Goal: Task Accomplishment & Management: Understand process/instructions

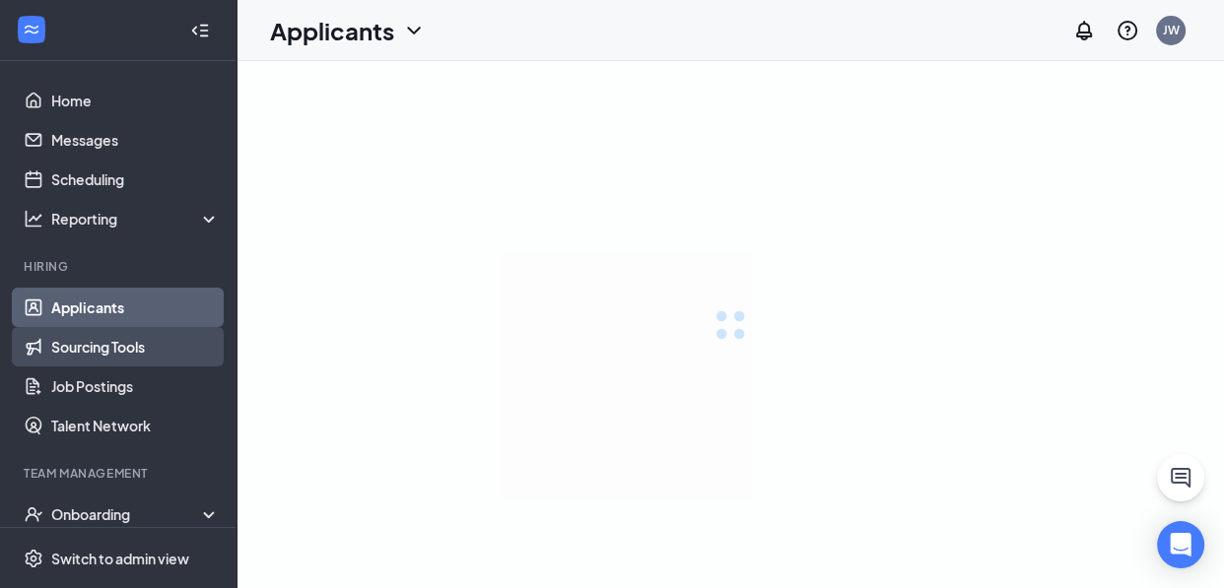
click at [190, 356] on ul "Home Messages Scheduling Reporting Hiring Applicants Sourcing Tools Job Posting…" at bounding box center [117, 405] width 235 height 688
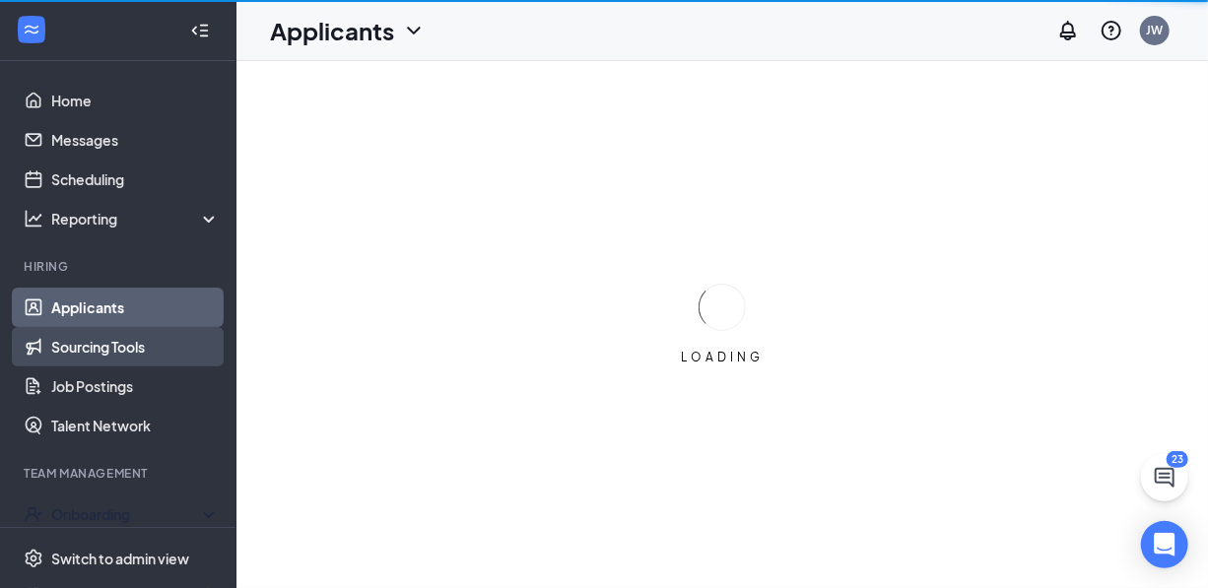
scroll to position [158, 0]
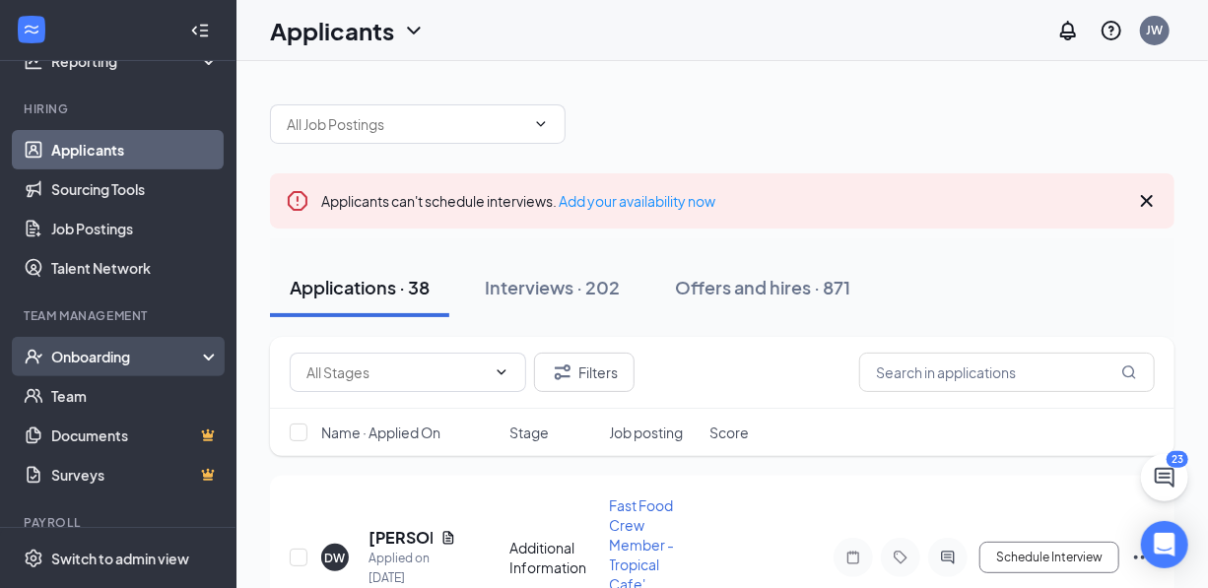
click at [194, 352] on div "Onboarding" at bounding box center [118, 356] width 236 height 39
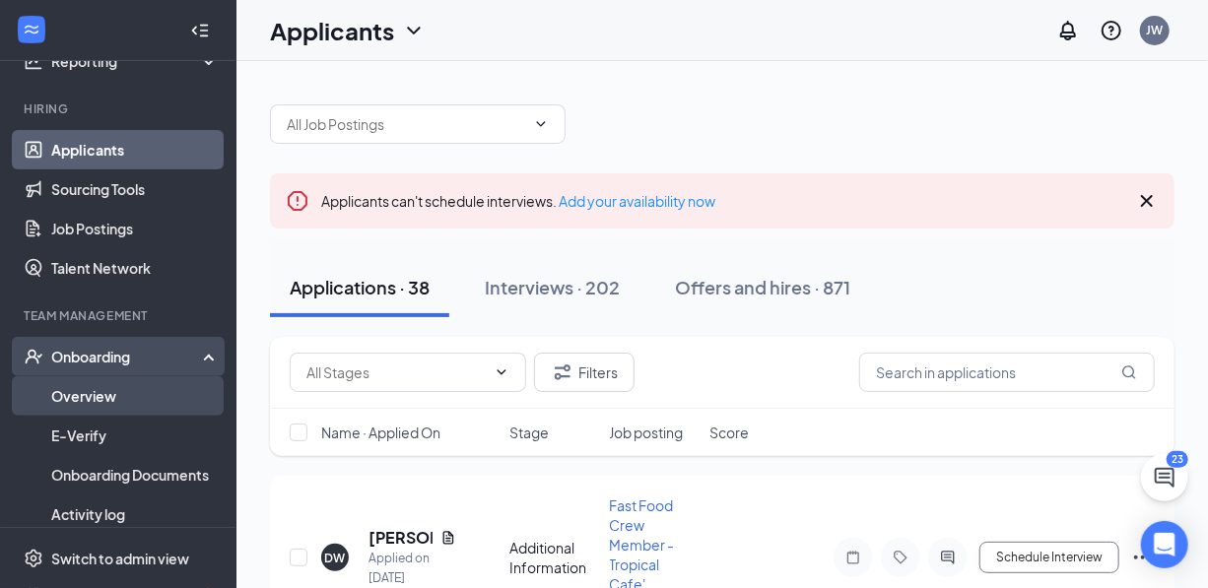
click at [99, 393] on link "Overview" at bounding box center [135, 395] width 168 height 39
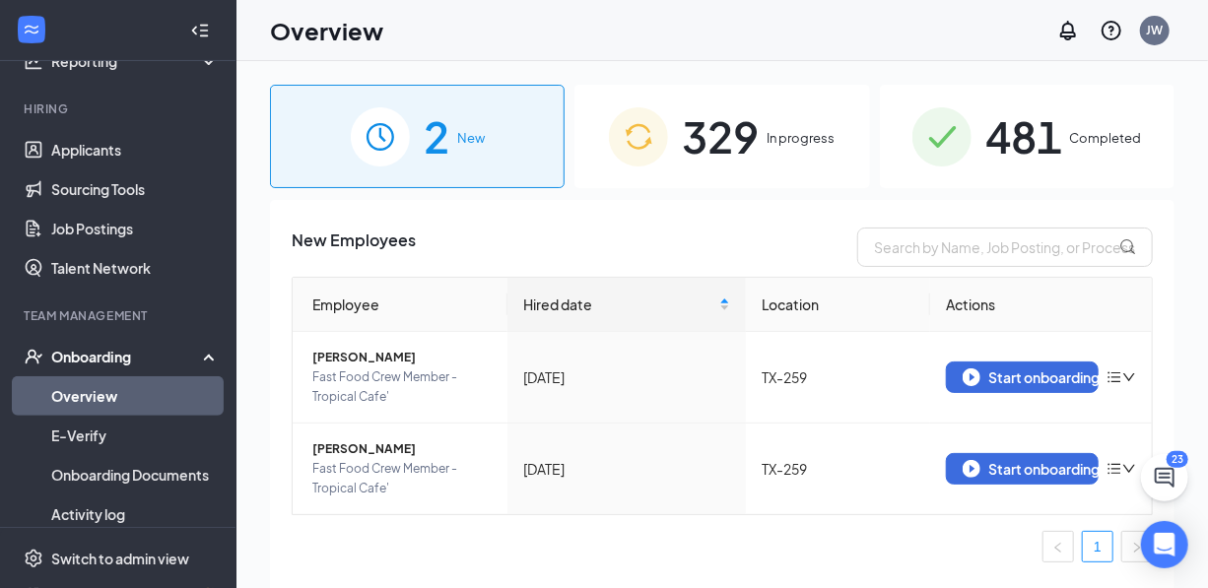
click at [742, 133] on span "329" at bounding box center [720, 136] width 77 height 68
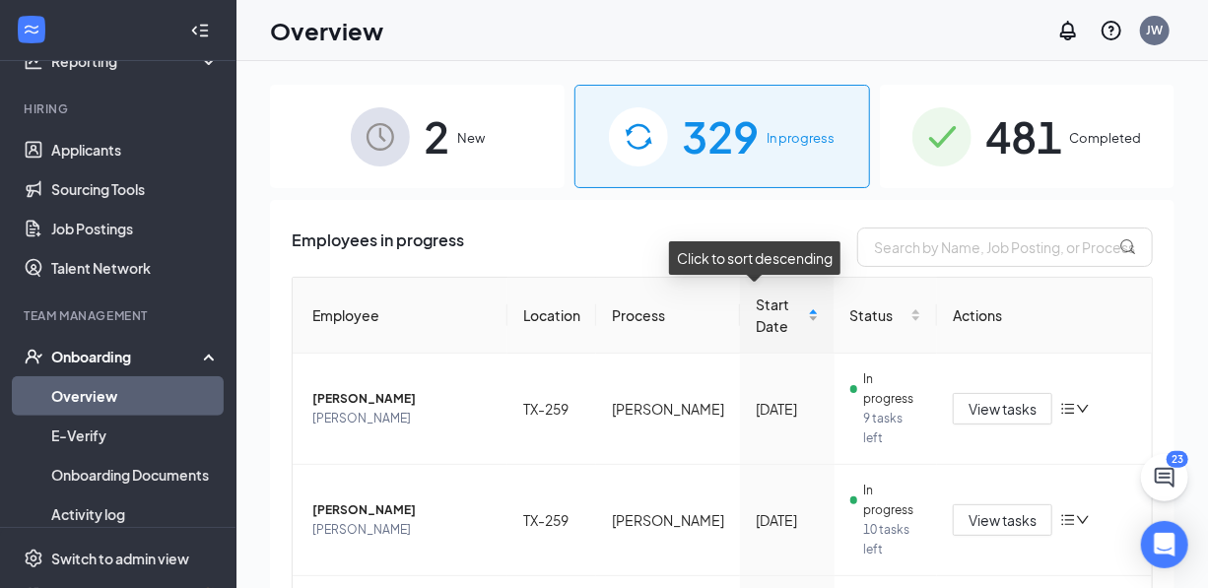
click at [791, 301] on div "Start Date" at bounding box center [787, 315] width 63 height 43
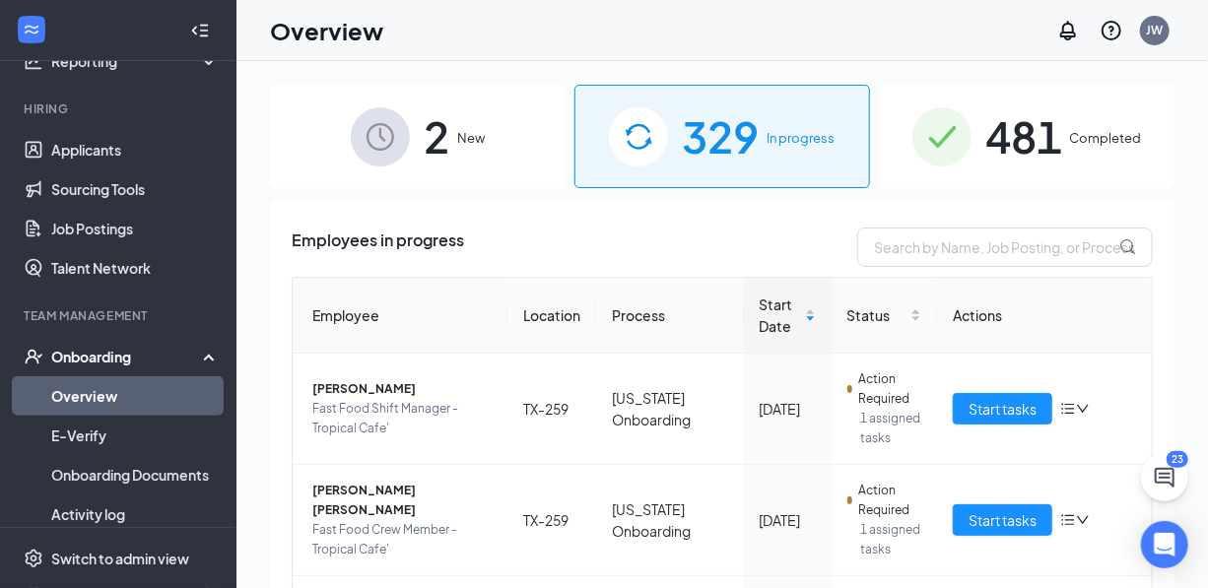
click at [1022, 131] on span "481" at bounding box center [1023, 136] width 77 height 68
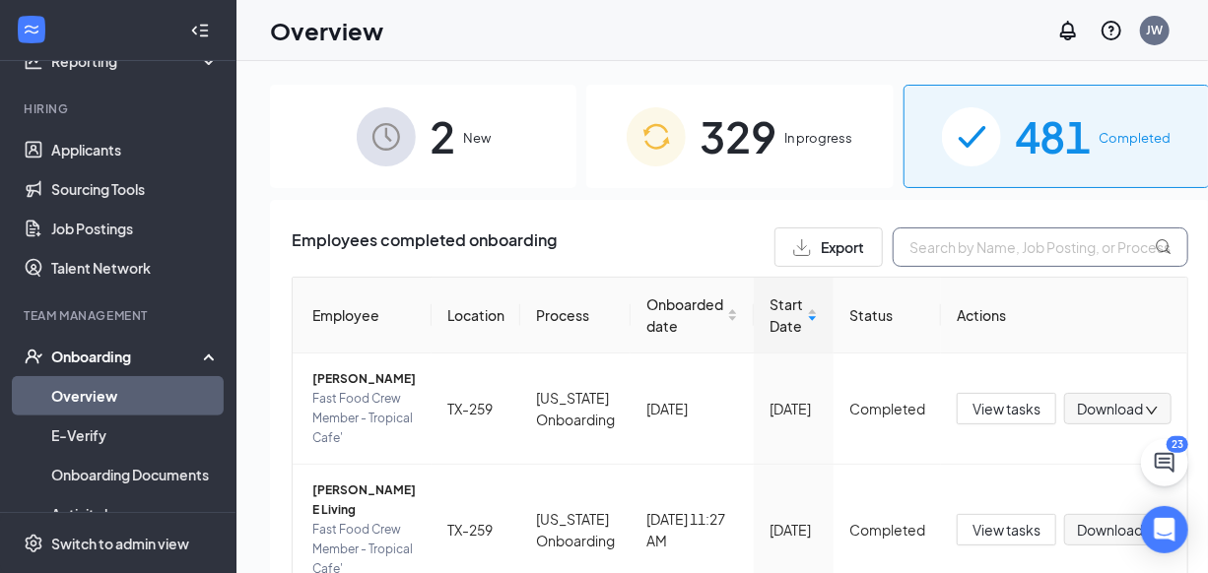
click at [893, 248] on input "text" at bounding box center [1041, 247] width 296 height 39
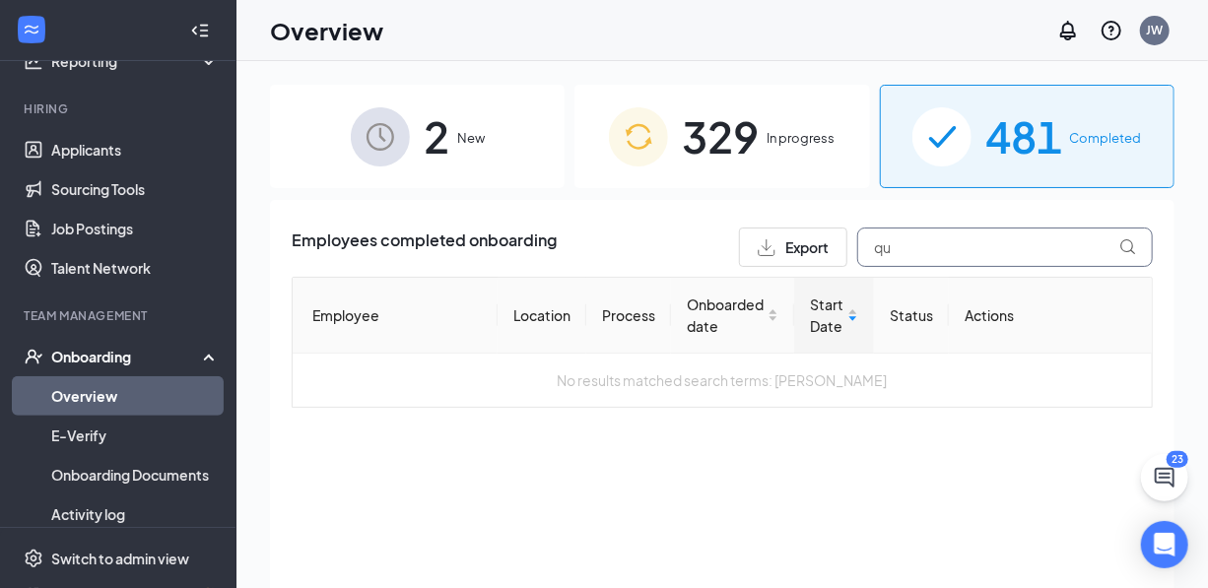
type input "q"
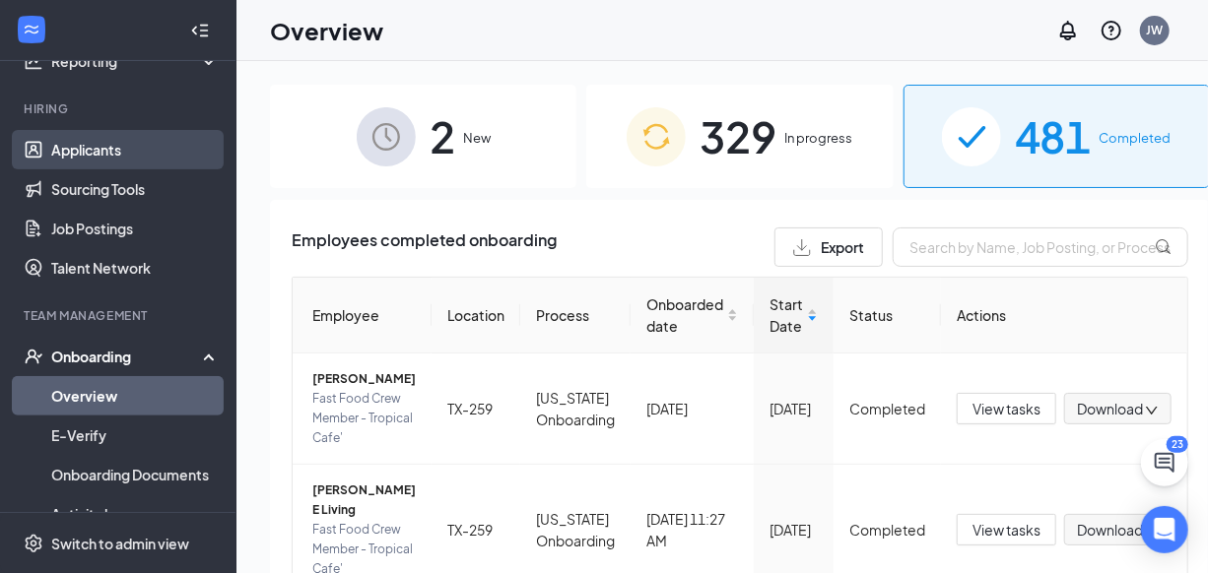
click at [105, 148] on link "Applicants" at bounding box center [135, 149] width 168 height 39
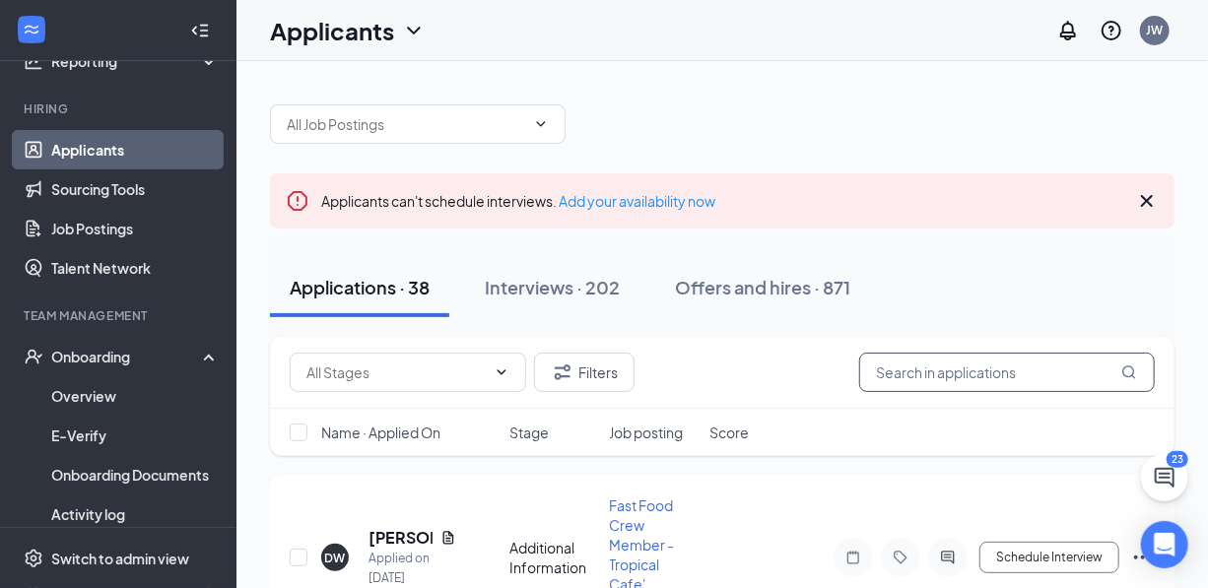
click at [943, 373] on input "text" at bounding box center [1007, 372] width 296 height 39
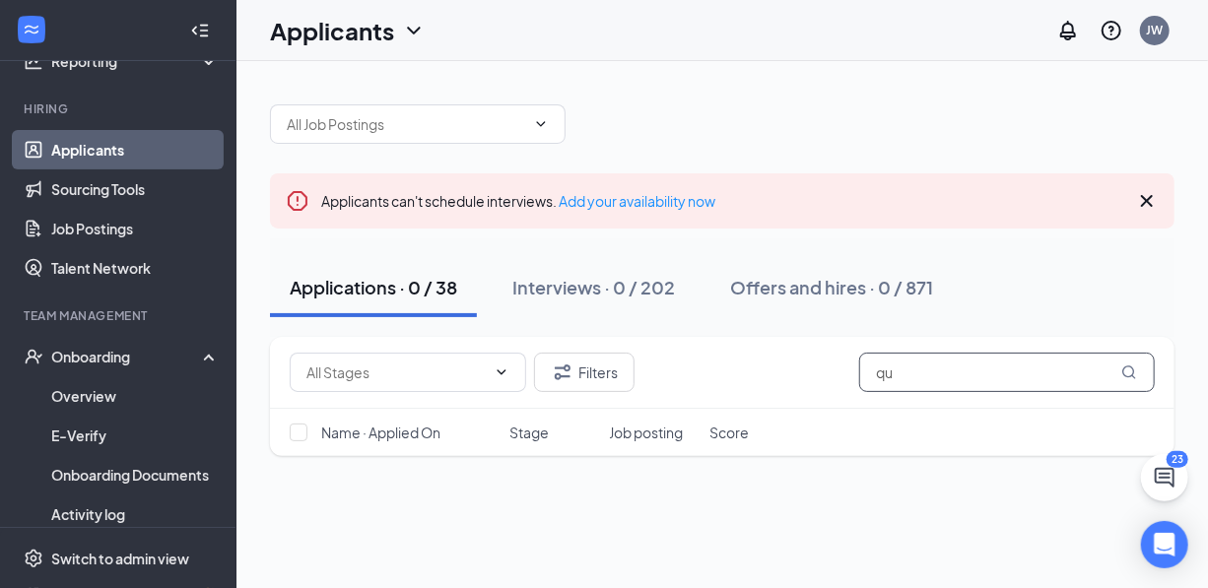
type input "q"
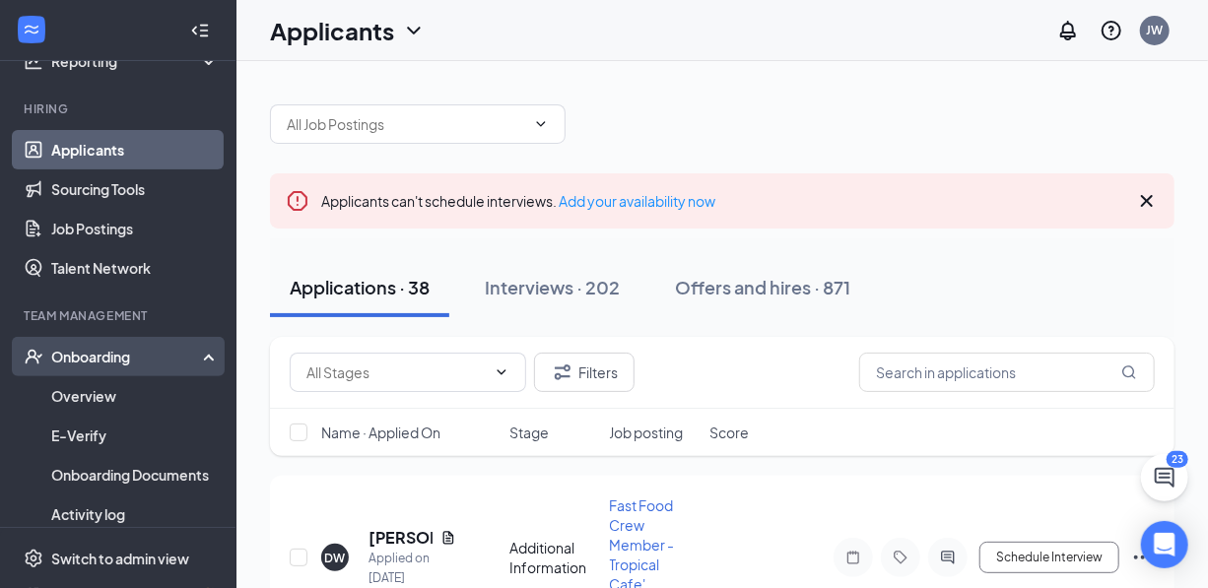
click at [116, 358] on div "Onboarding" at bounding box center [127, 357] width 152 height 20
click at [106, 395] on link "Overview" at bounding box center [135, 395] width 168 height 39
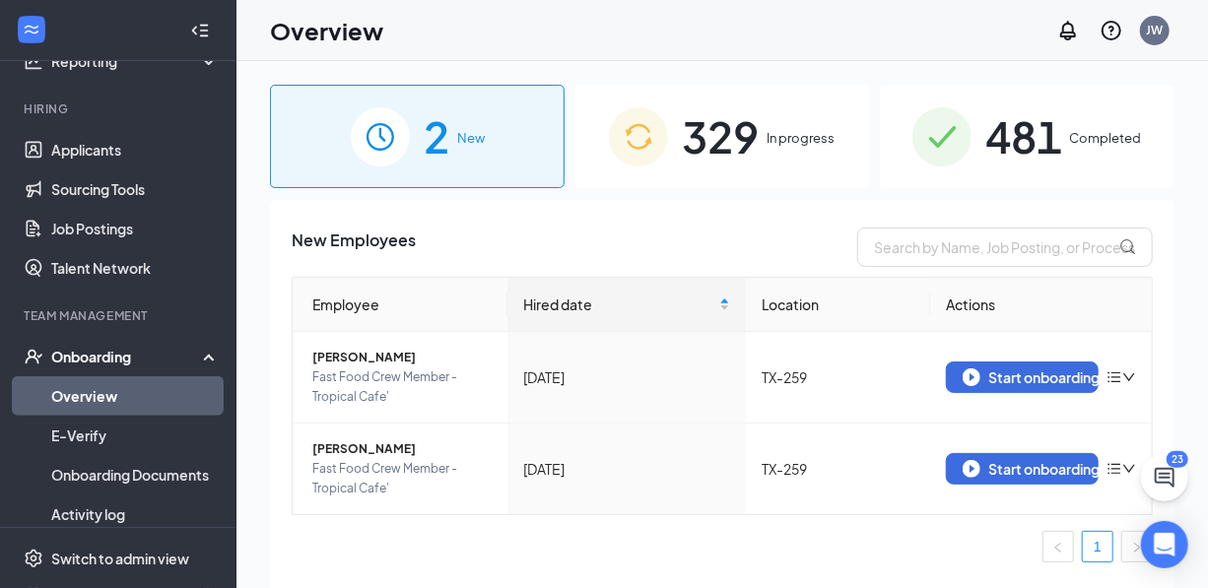
click at [772, 132] on span "In progress" at bounding box center [800, 138] width 68 height 20
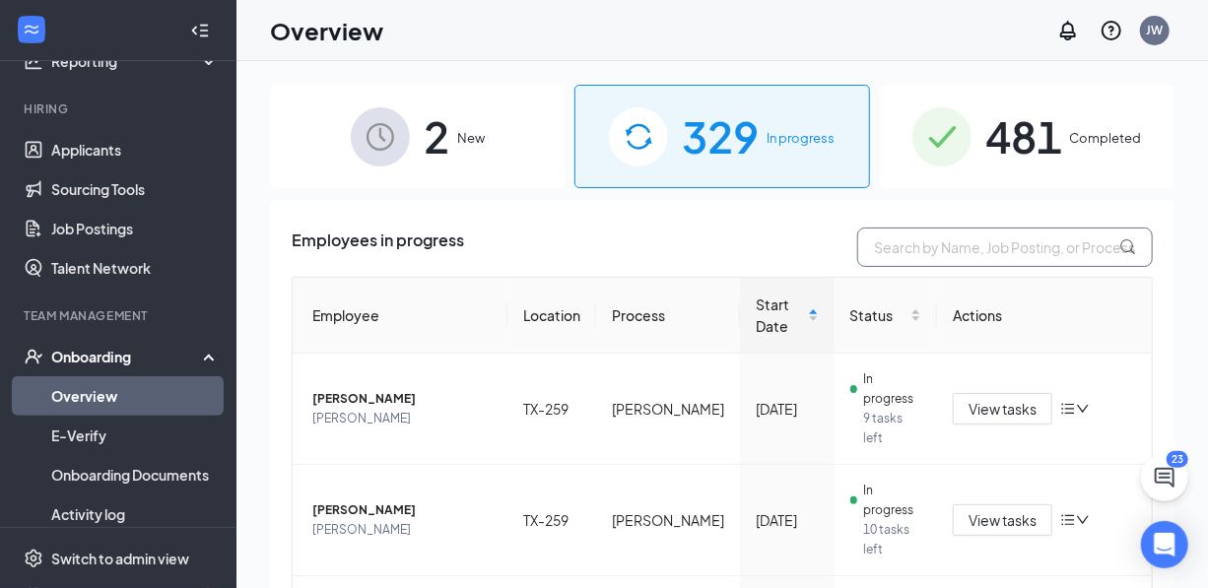
click at [976, 243] on input "text" at bounding box center [1005, 247] width 296 height 39
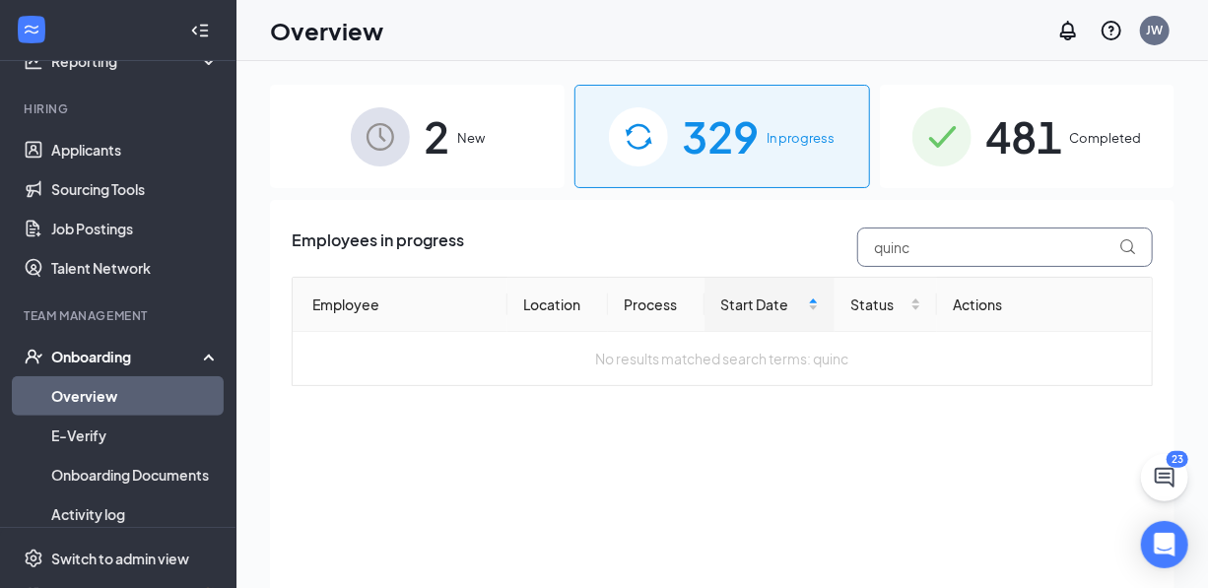
type input "quinc"
click at [1010, 136] on span "481" at bounding box center [1023, 136] width 77 height 68
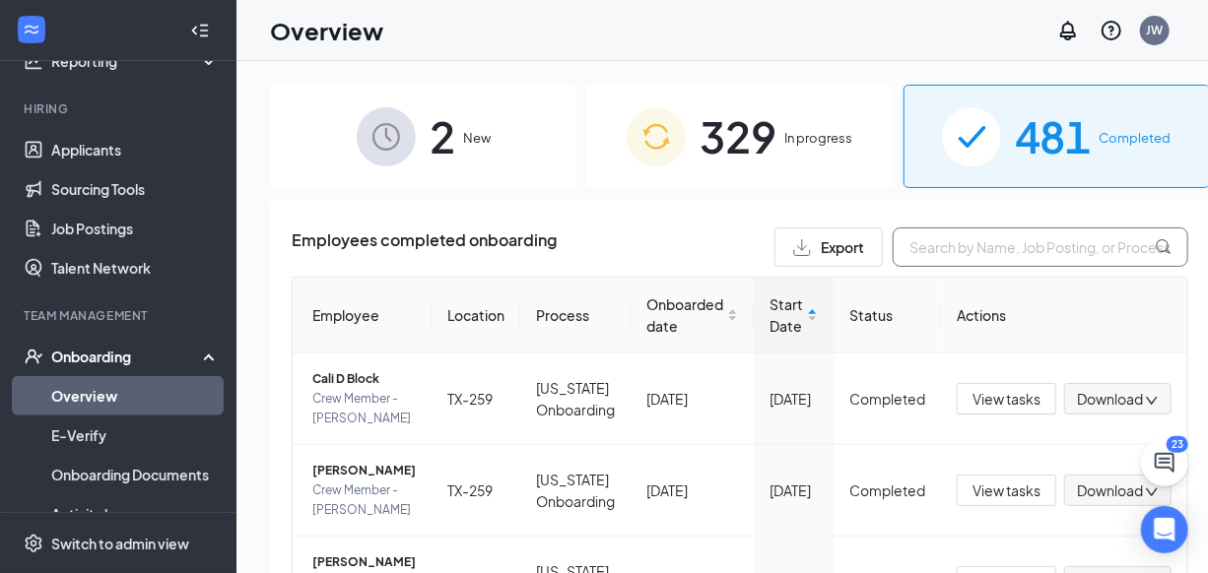
click at [906, 252] on input "text" at bounding box center [1041, 247] width 296 height 39
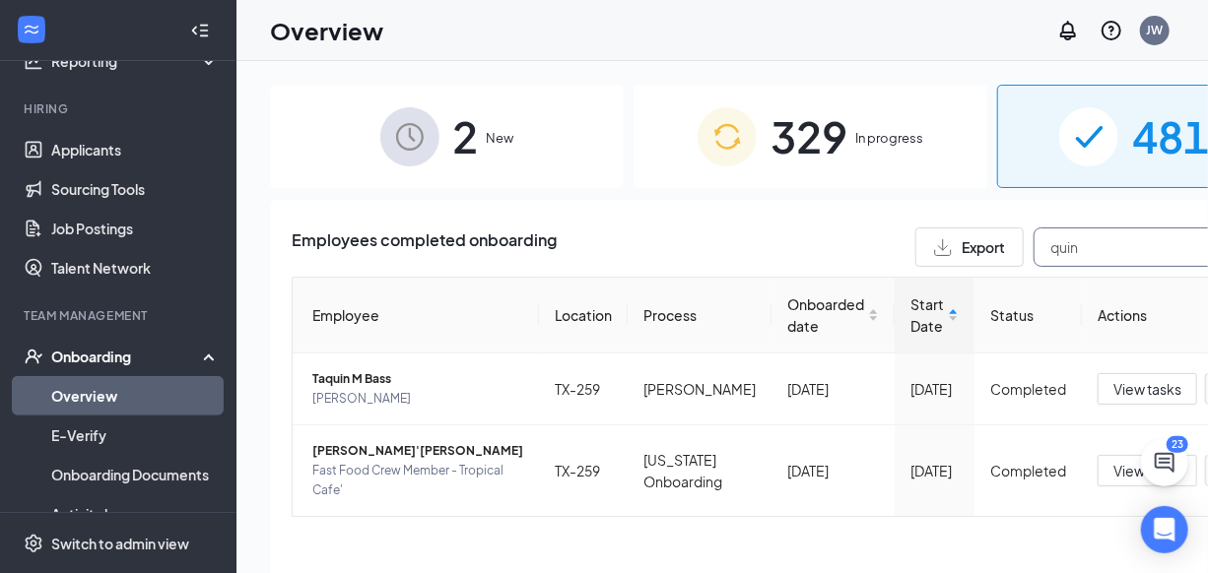
type input "quin"
click at [487, 136] on span "New" at bounding box center [501, 138] width 28 height 20
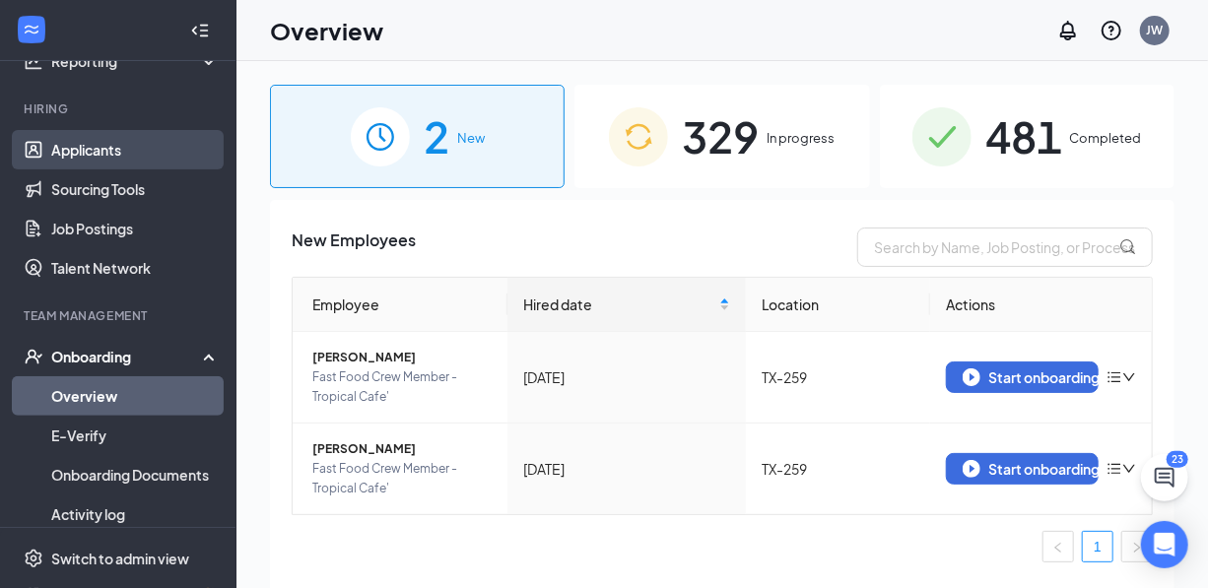
click at [107, 150] on link "Applicants" at bounding box center [135, 149] width 168 height 39
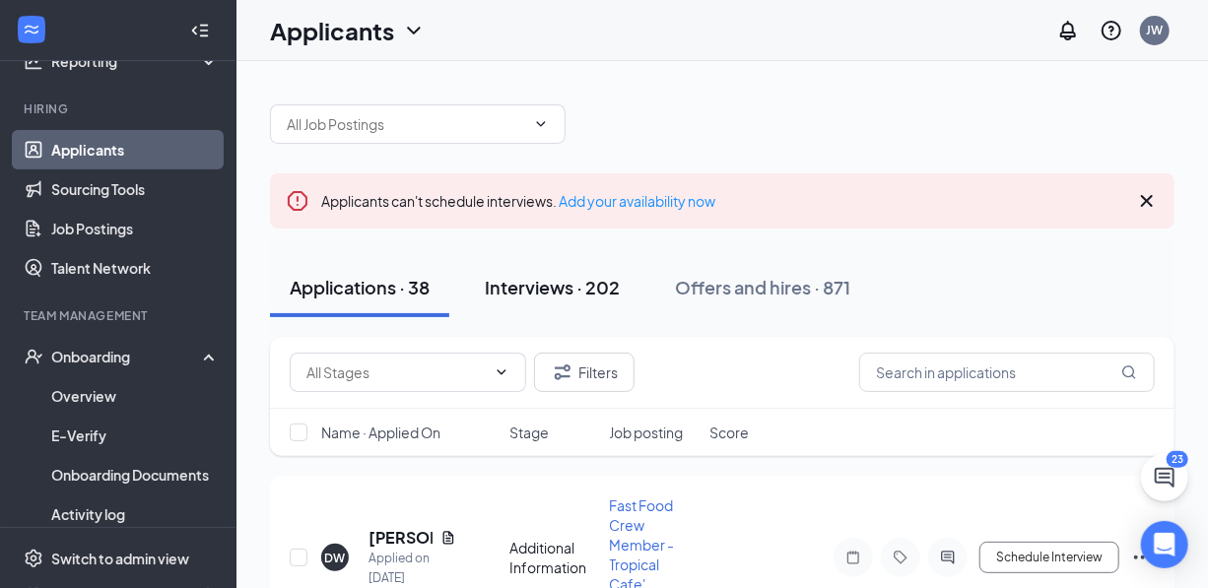
click at [574, 293] on div "Interviews · 202" at bounding box center [552, 287] width 135 height 25
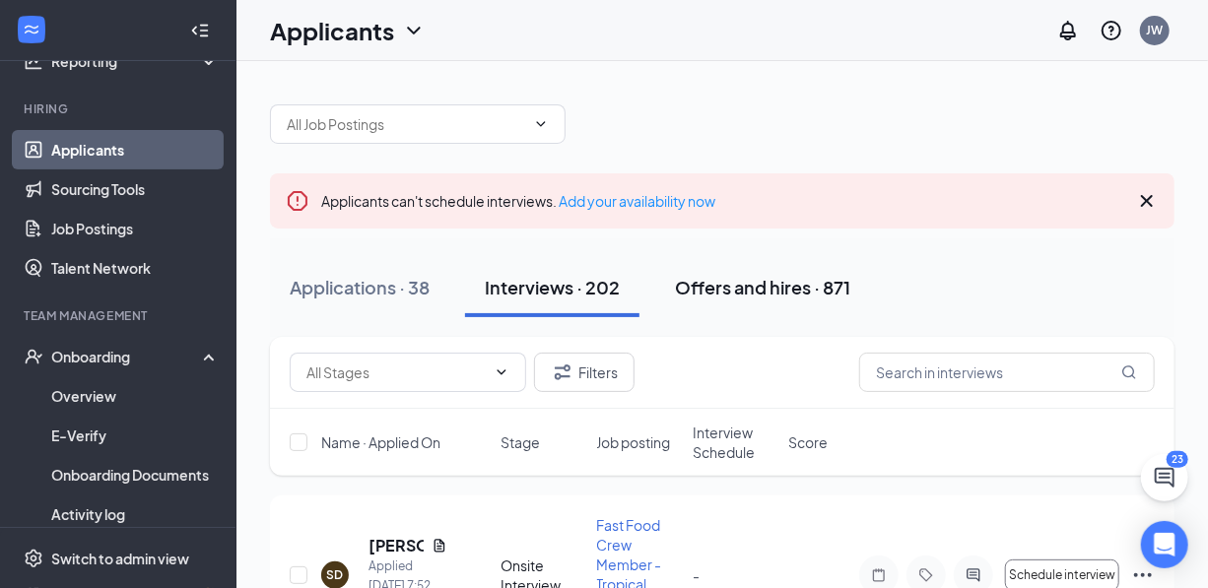
click at [738, 295] on div "Offers and hires · 871" at bounding box center [762, 287] width 175 height 25
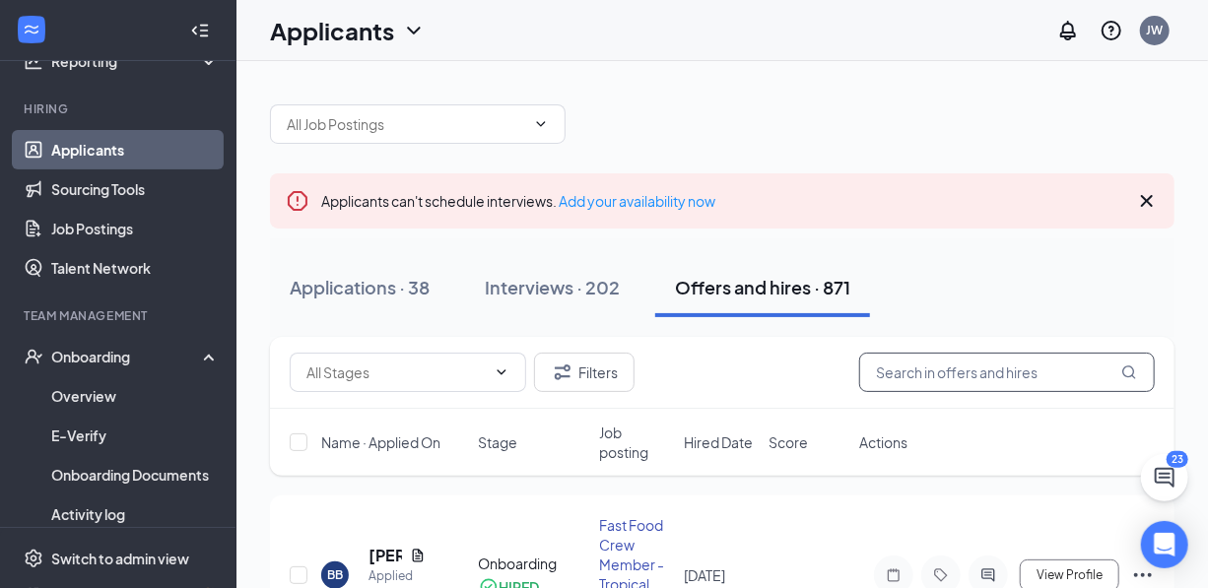
click at [1009, 368] on input "text" at bounding box center [1007, 372] width 296 height 39
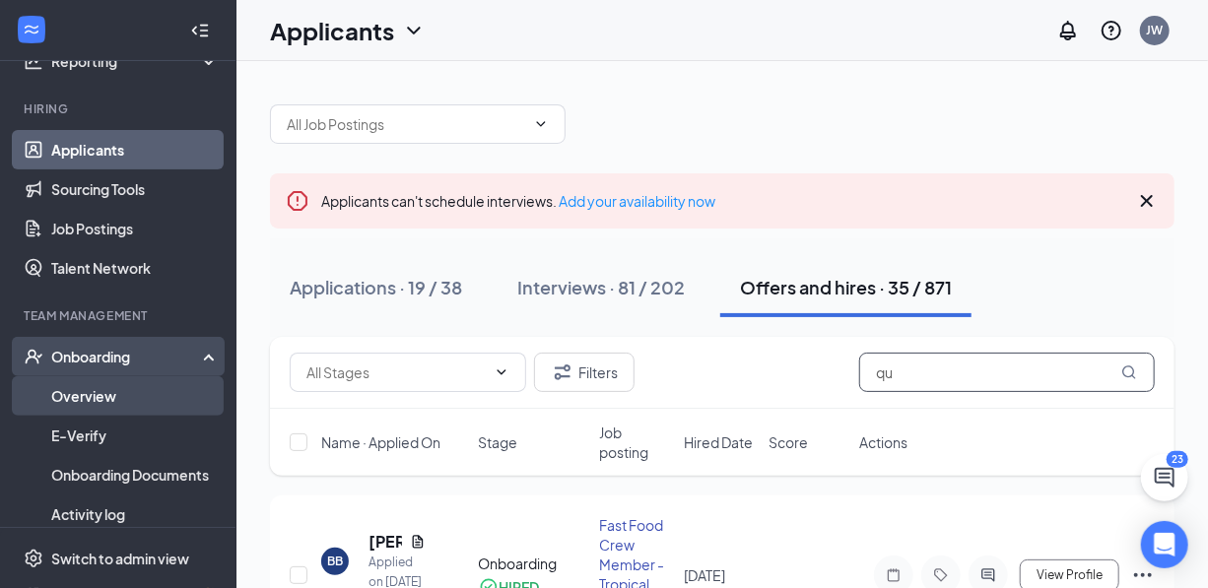
type input "qu"
click at [108, 399] on link "Overview" at bounding box center [135, 395] width 168 height 39
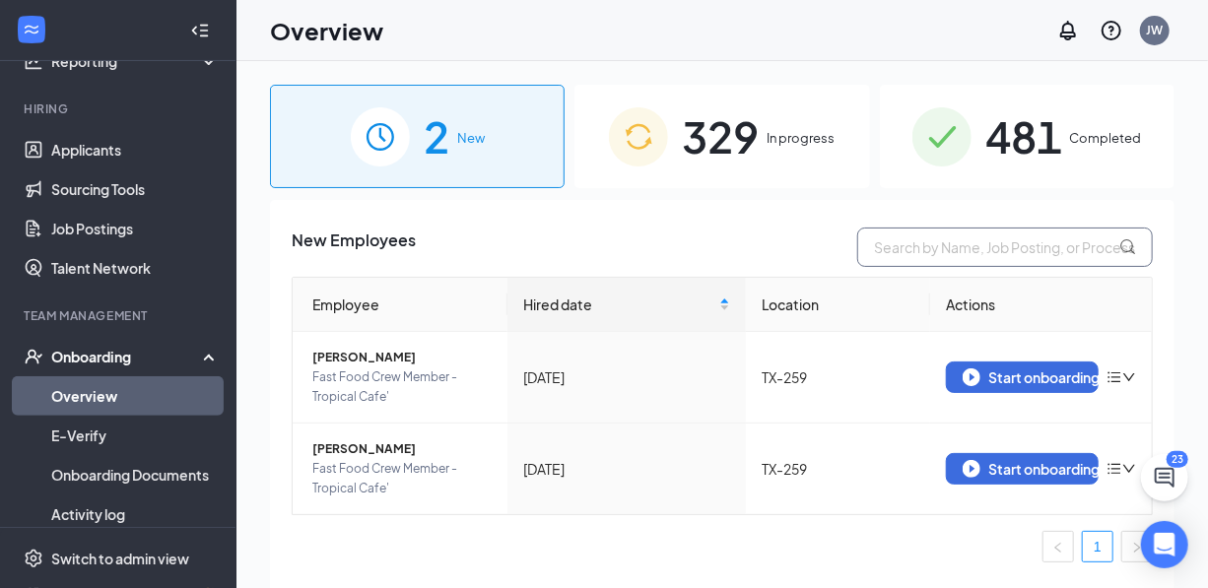
click at [886, 247] on input "text" at bounding box center [1005, 247] width 296 height 39
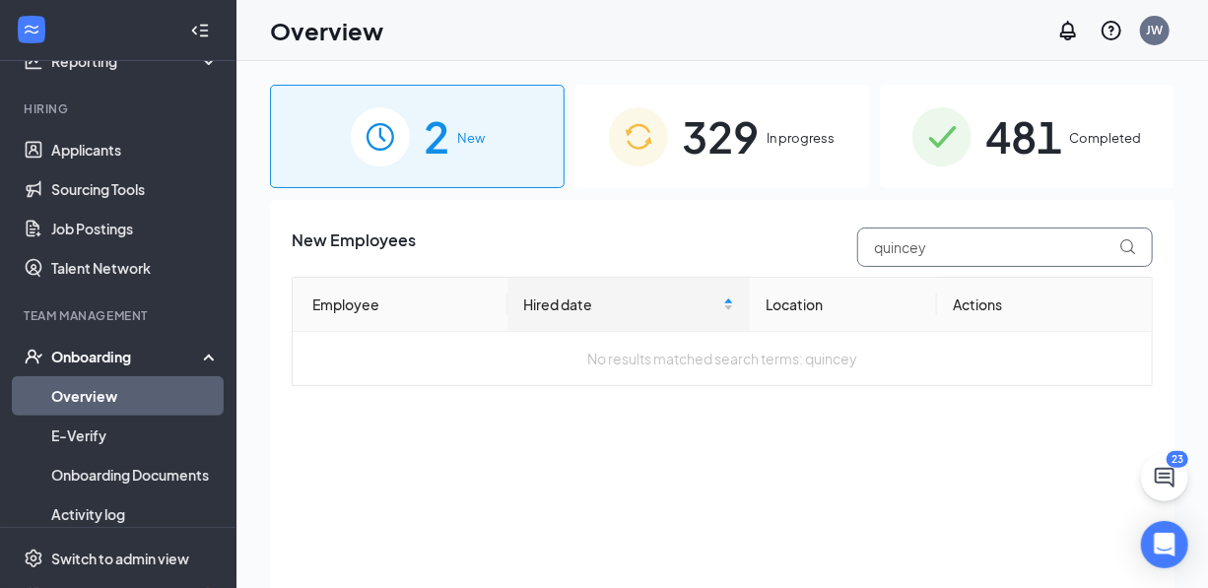
type input "quincey"
click at [783, 138] on span "In progress" at bounding box center [800, 138] width 68 height 20
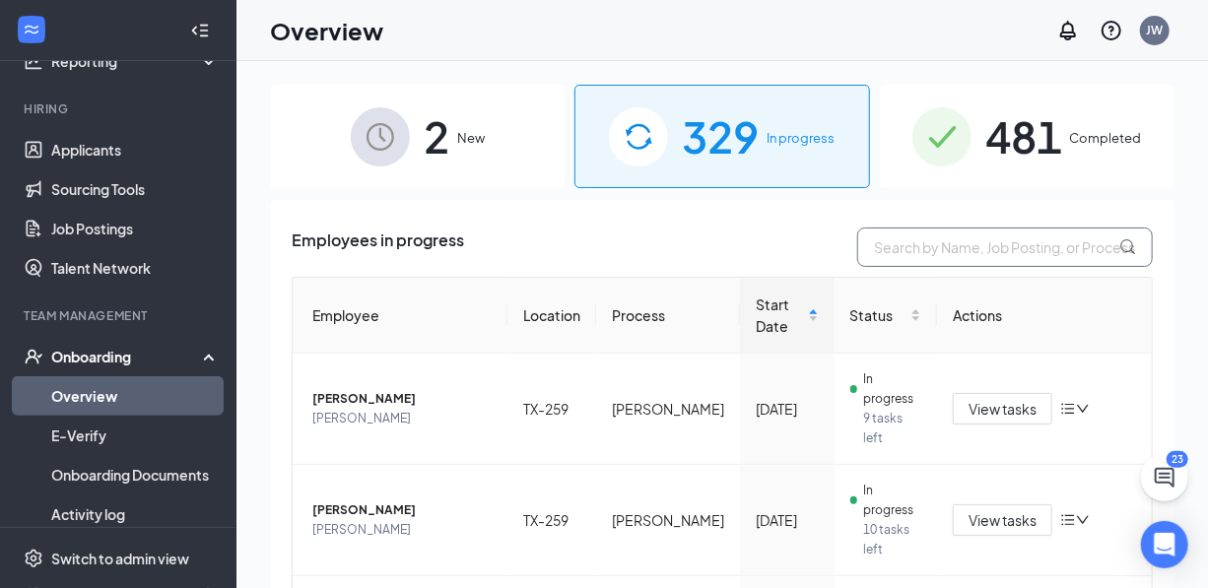
click at [898, 250] on input "text" at bounding box center [1005, 247] width 296 height 39
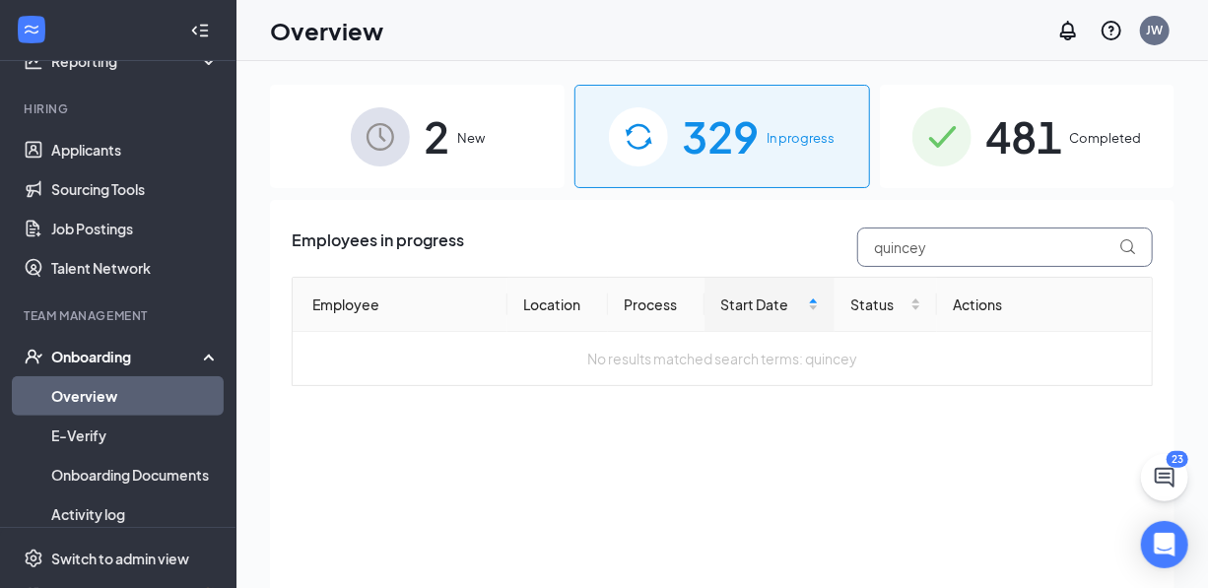
type input "quincey"
click at [1041, 133] on span "481" at bounding box center [1023, 136] width 77 height 68
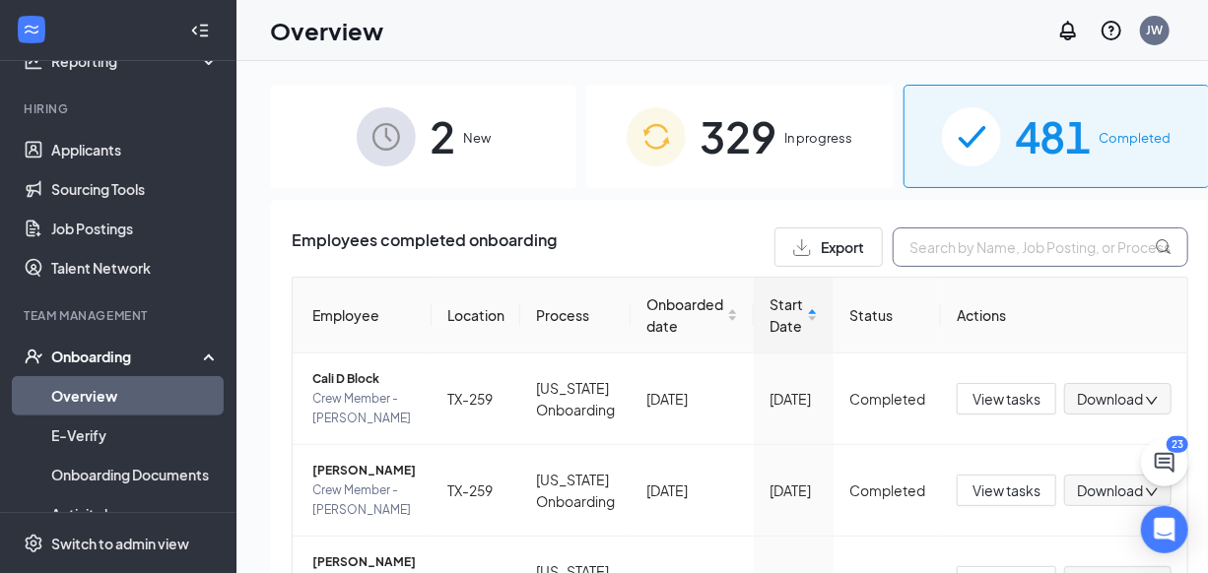
click at [942, 247] on input "text" at bounding box center [1041, 247] width 296 height 39
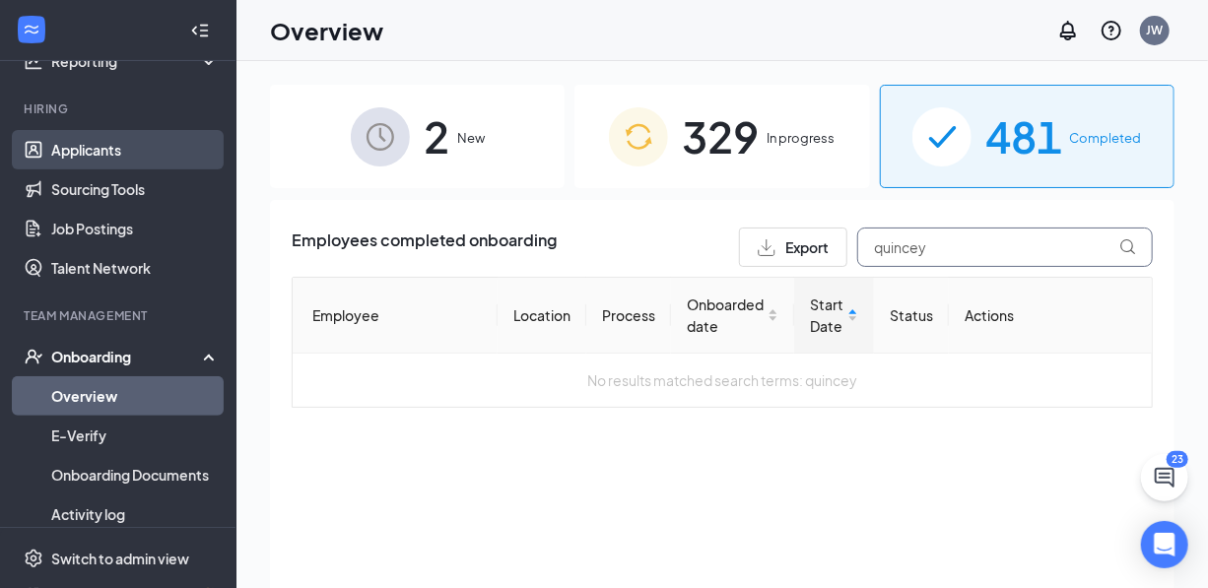
type input "quincey"
click at [105, 152] on link "Applicants" at bounding box center [135, 149] width 168 height 39
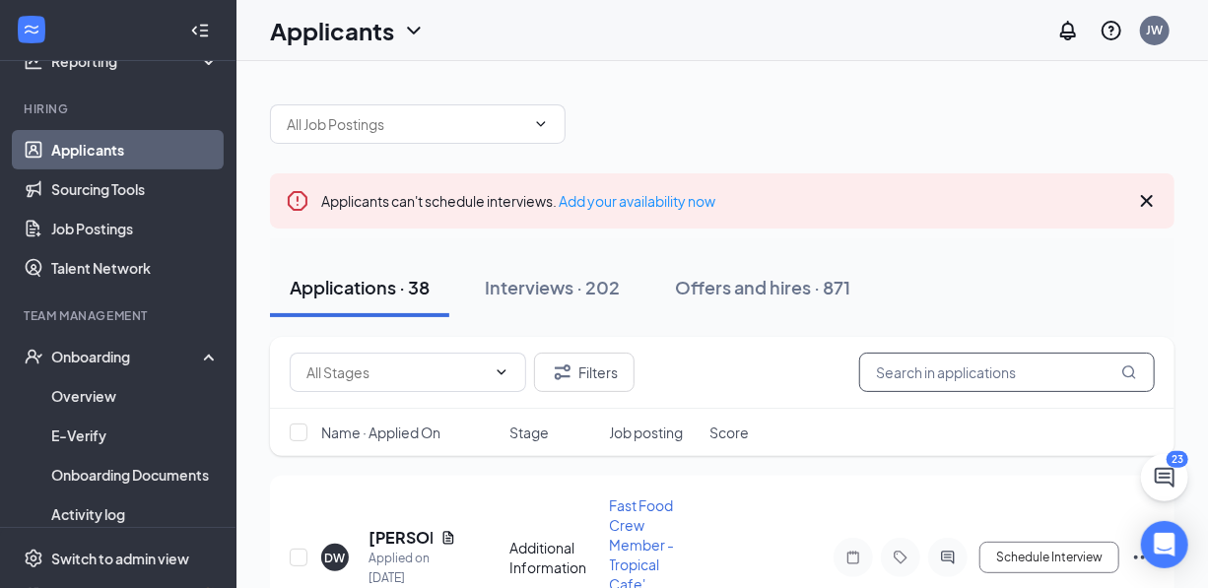
click at [915, 371] on input "text" at bounding box center [1007, 372] width 296 height 39
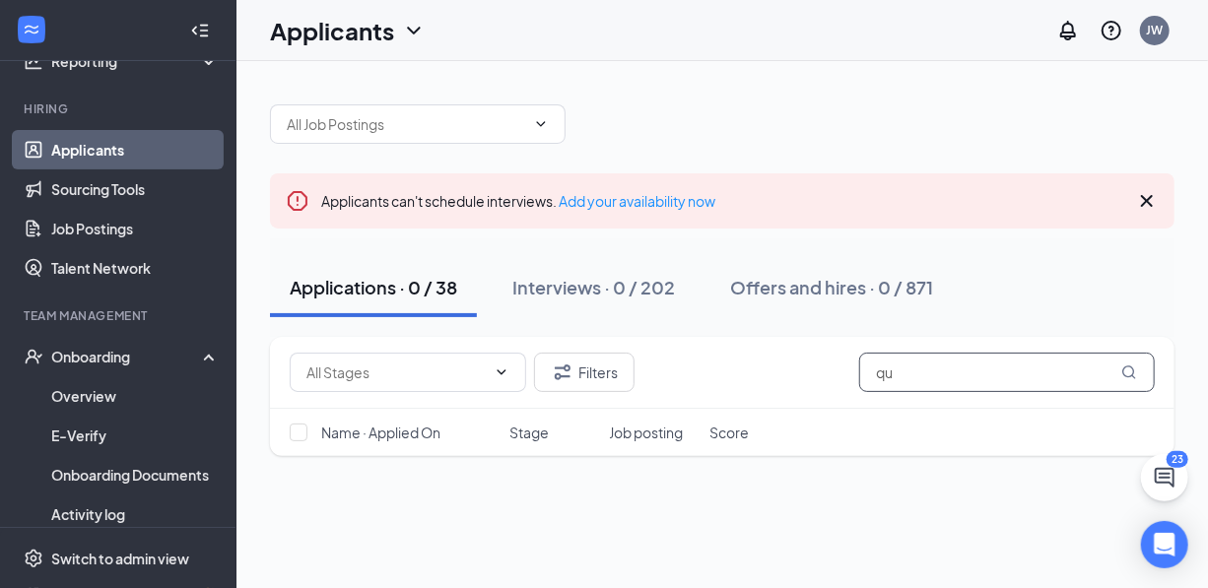
type input "q"
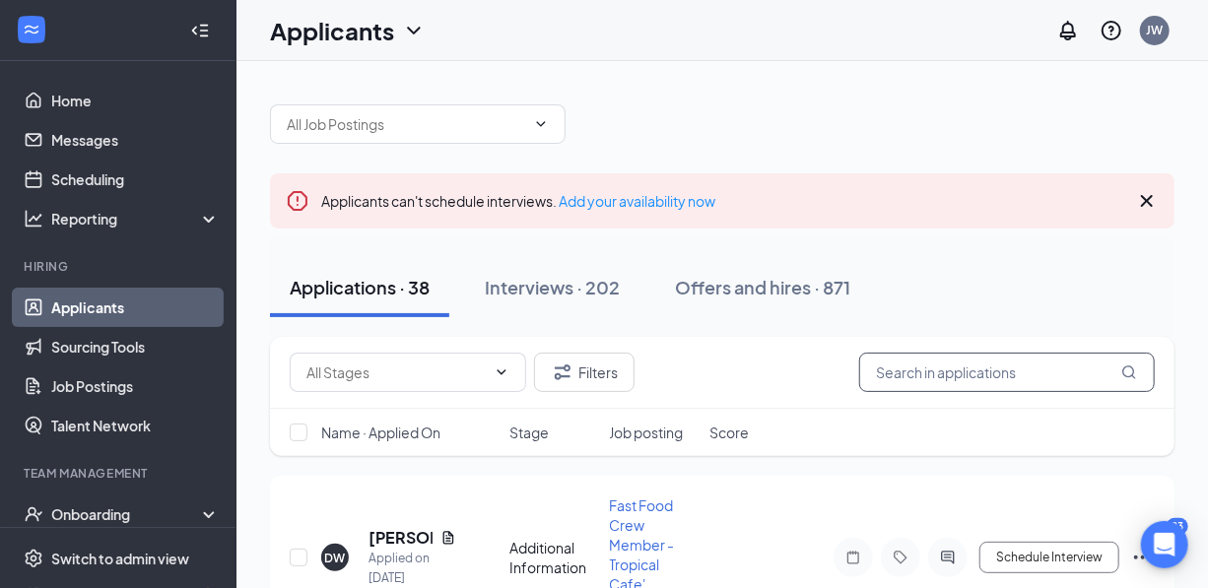
click at [942, 379] on input "text" at bounding box center [1007, 372] width 296 height 39
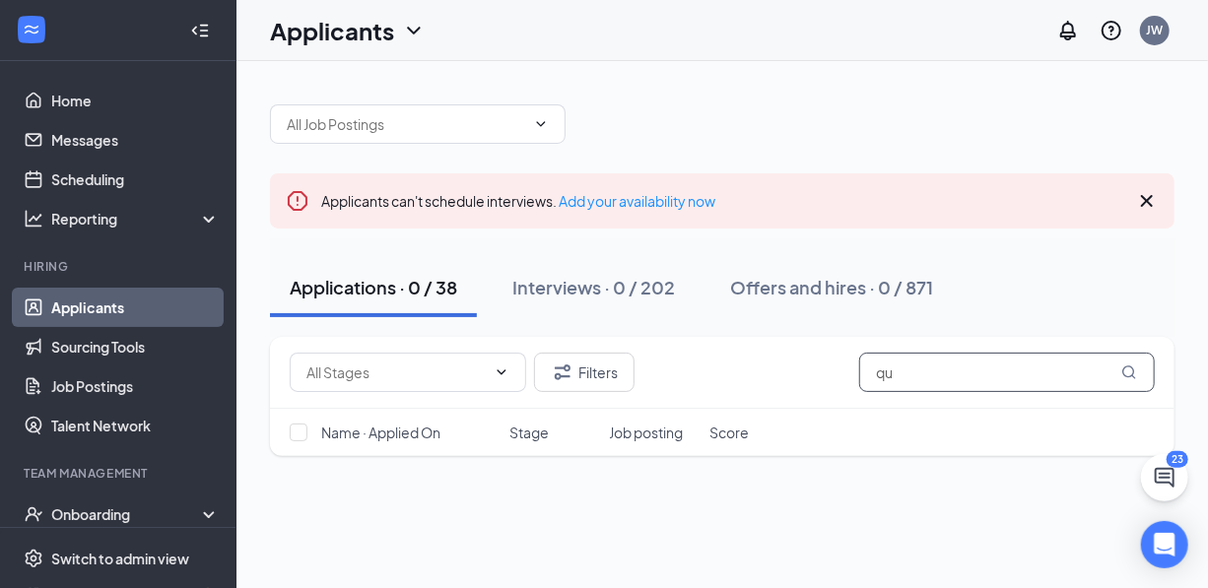
type input "q"
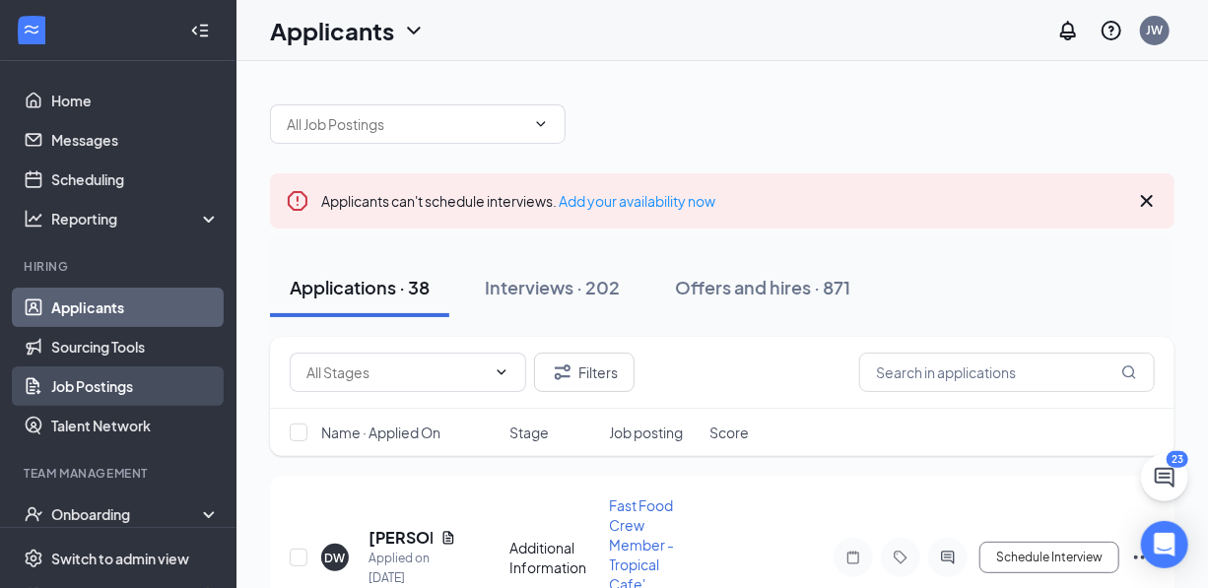
click at [131, 388] on link "Job Postings" at bounding box center [135, 385] width 168 height 39
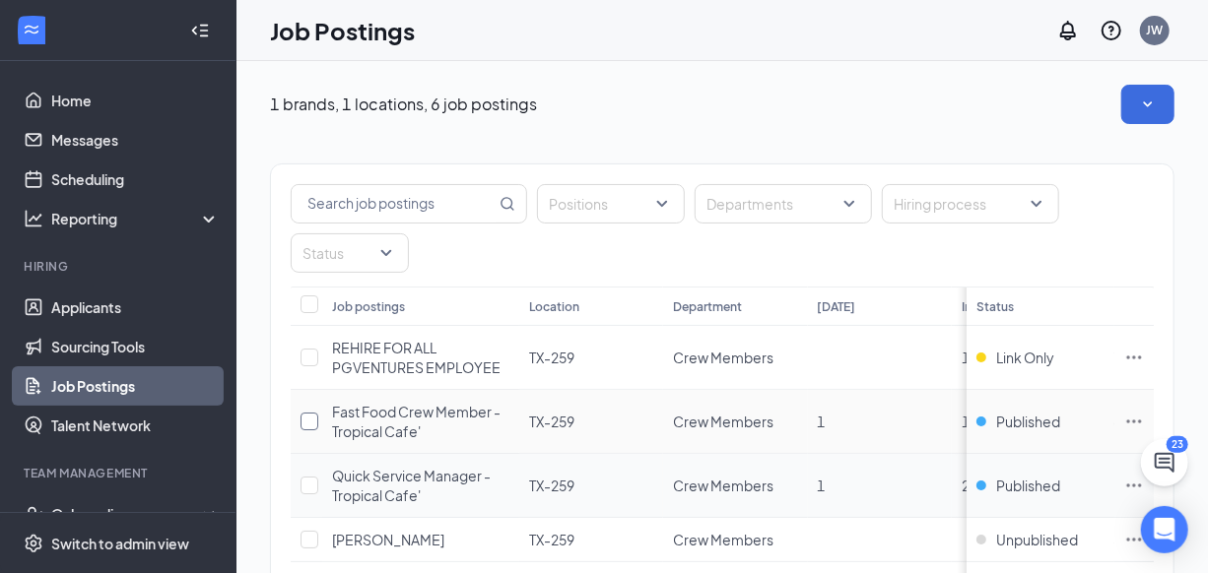
click at [303, 422] on input "checkbox" at bounding box center [309, 422] width 18 height 18
checkbox input "true"
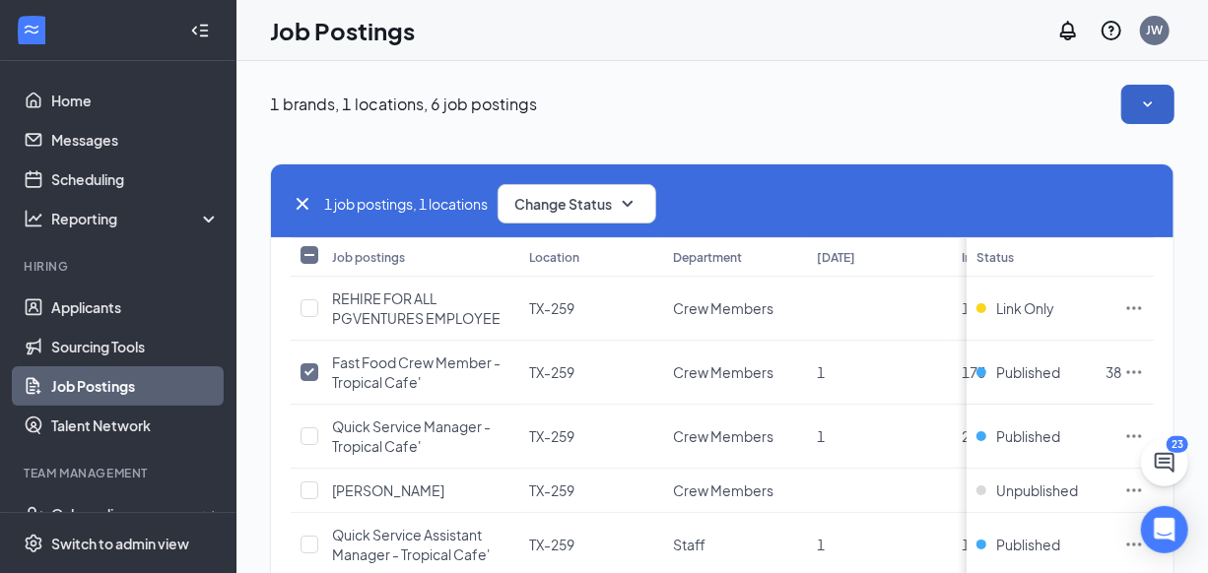
click at [1158, 103] on icon "SmallChevronDown" at bounding box center [1148, 105] width 20 height 20
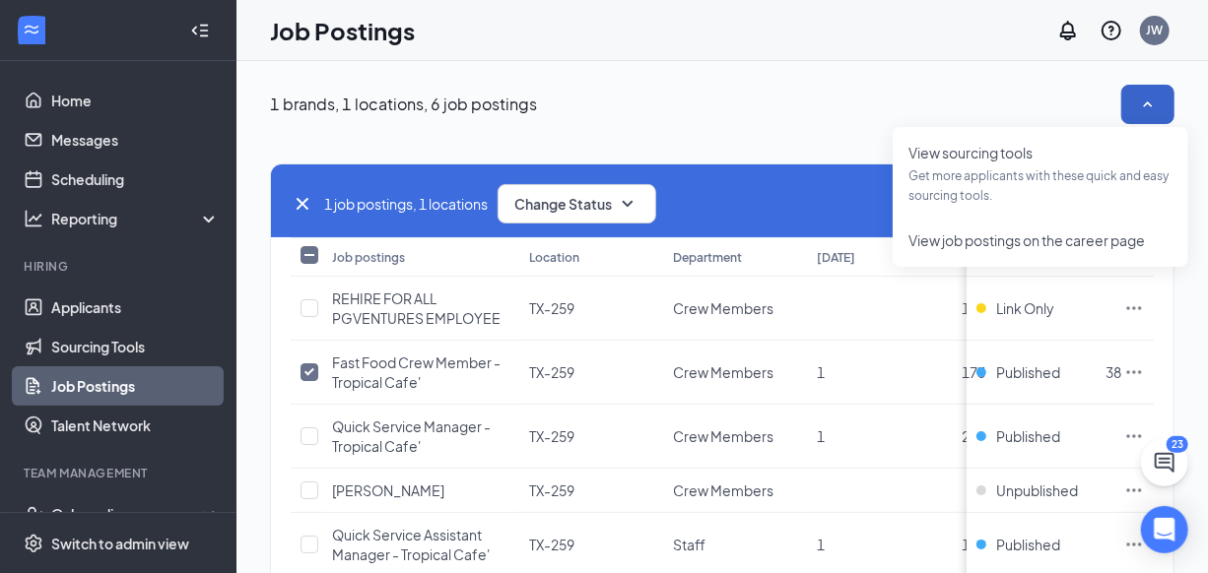
click at [1158, 103] on icon "SmallChevronUp" at bounding box center [1148, 105] width 20 height 20
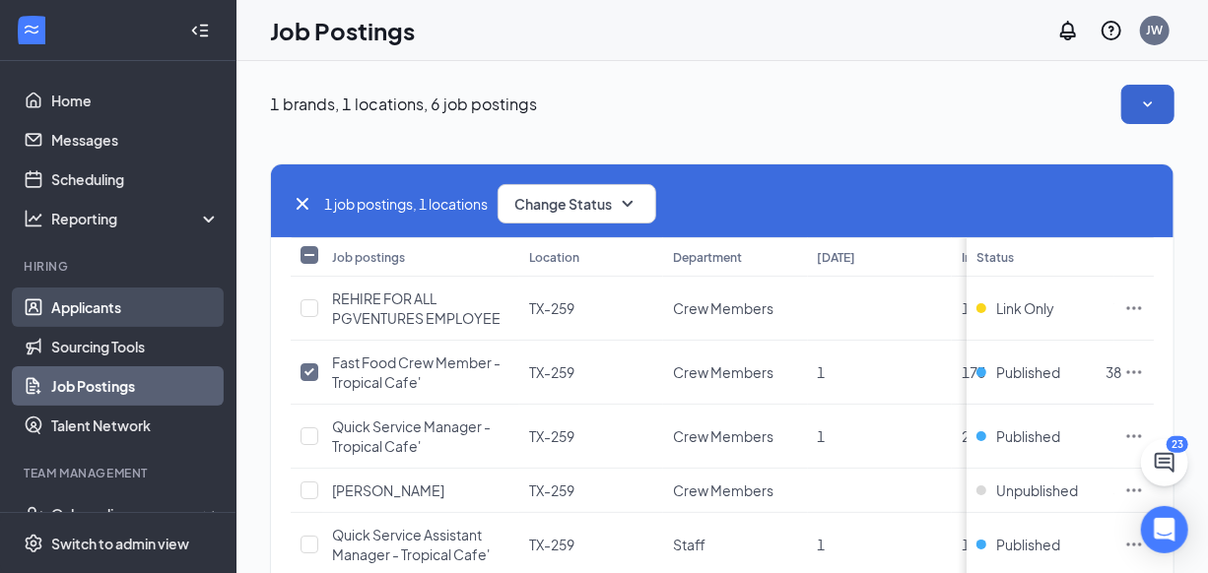
click at [90, 309] on link "Applicants" at bounding box center [135, 307] width 168 height 39
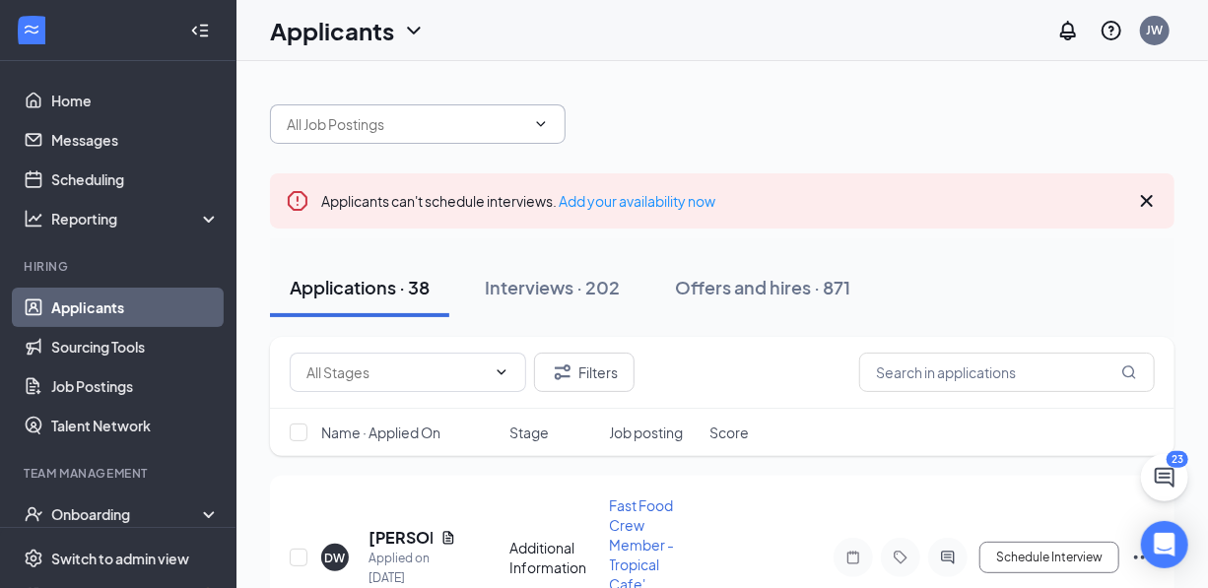
click at [534, 122] on icon "ChevronDown" at bounding box center [541, 124] width 16 height 16
click at [544, 123] on icon "ChevronDown" at bounding box center [541, 124] width 16 height 16
click at [541, 122] on icon "ChevronDown" at bounding box center [541, 124] width 16 height 16
click at [543, 125] on icon "ChevronDown" at bounding box center [541, 124] width 16 height 16
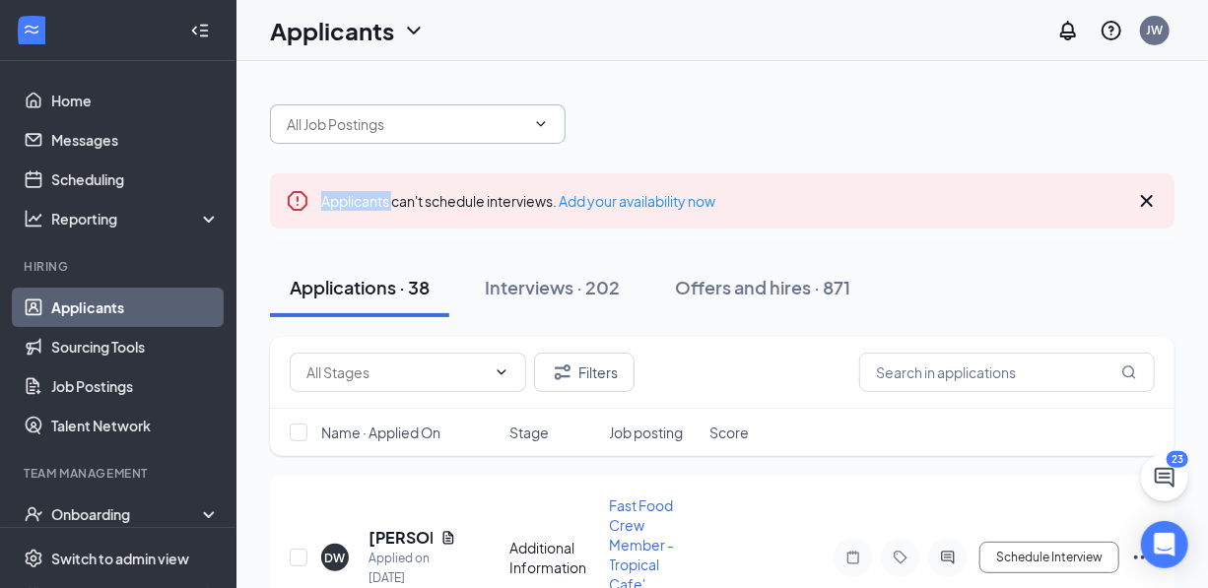
click at [542, 126] on icon "ChevronDown" at bounding box center [541, 124] width 16 height 16
click at [539, 116] on icon "ChevronDown" at bounding box center [541, 124] width 16 height 16
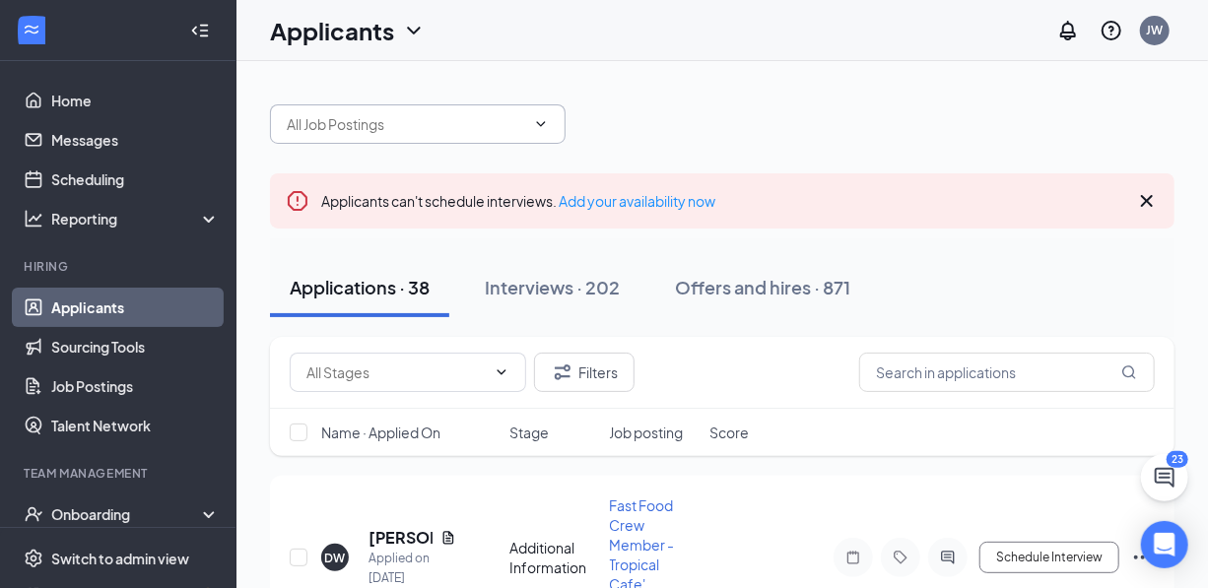
click at [538, 116] on icon "ChevronDown" at bounding box center [541, 124] width 16 height 16
click at [534, 117] on icon "ChevronDown" at bounding box center [541, 124] width 16 height 16
click at [538, 120] on icon "ChevronDown" at bounding box center [541, 124] width 16 height 16
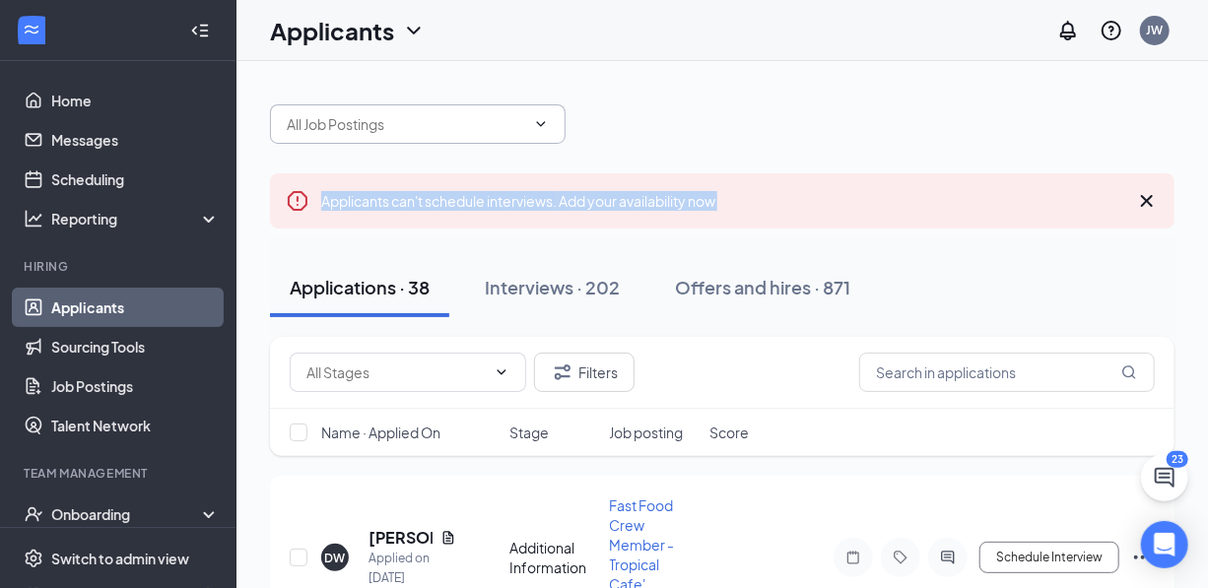
click at [538, 120] on icon "ChevronDown" at bounding box center [541, 124] width 16 height 16
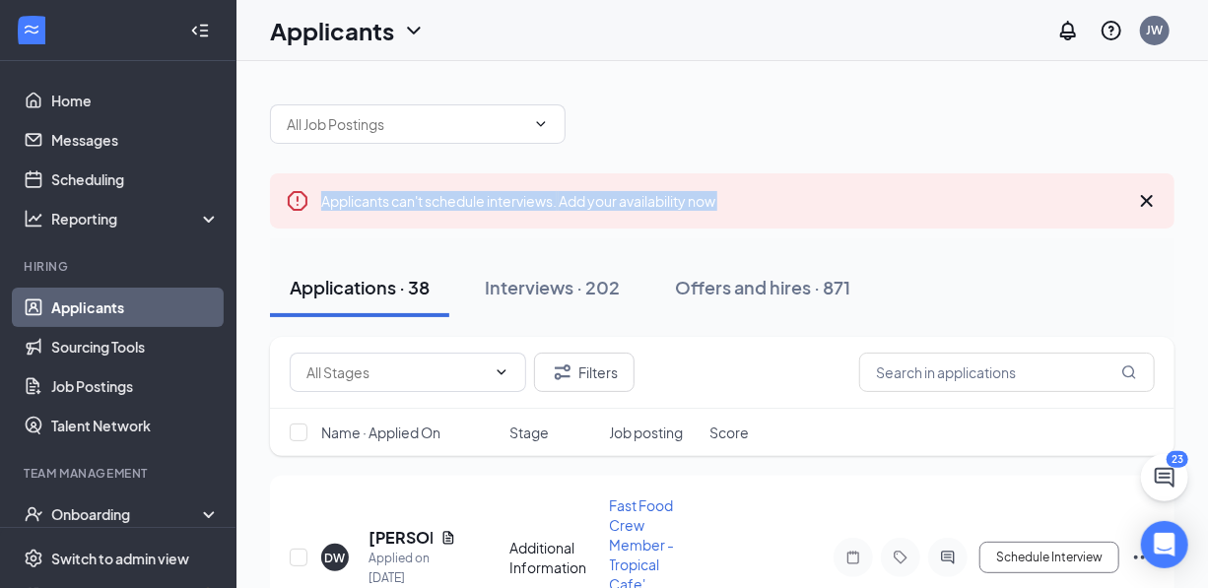
drag, startPoint x: 538, startPoint y: 120, endPoint x: 550, endPoint y: 229, distance: 109.0
click at [905, 197] on div "Applicants can't schedule interviews. Add your availability now" at bounding box center [722, 200] width 904 height 55
click at [1145, 199] on icon "Cross" at bounding box center [1147, 201] width 12 height 12
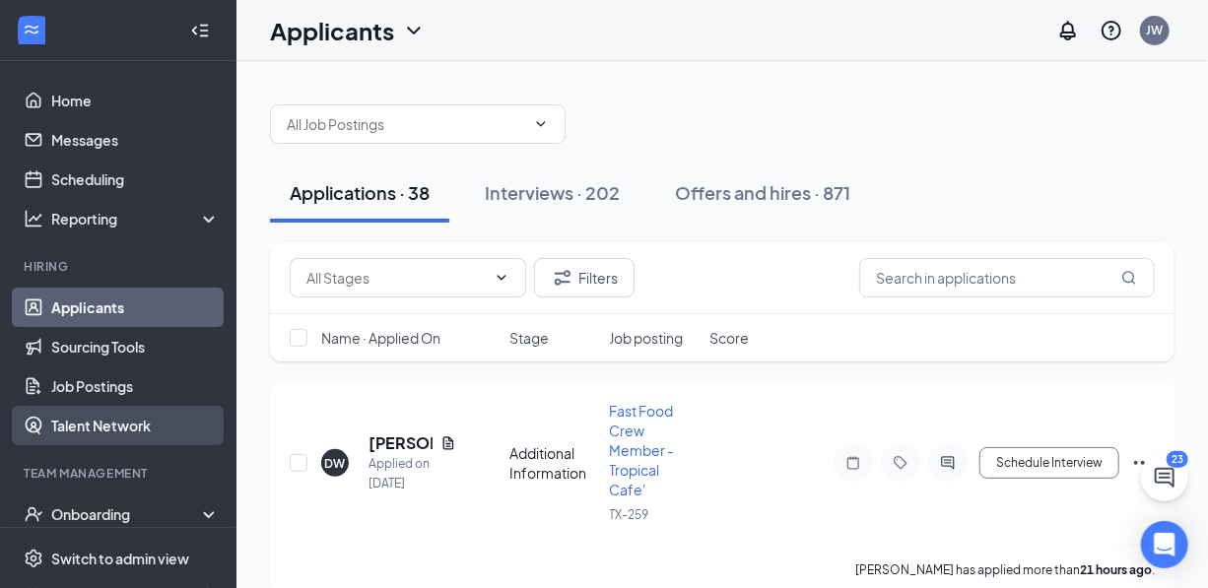
click at [141, 424] on link "Talent Network" at bounding box center [135, 425] width 168 height 39
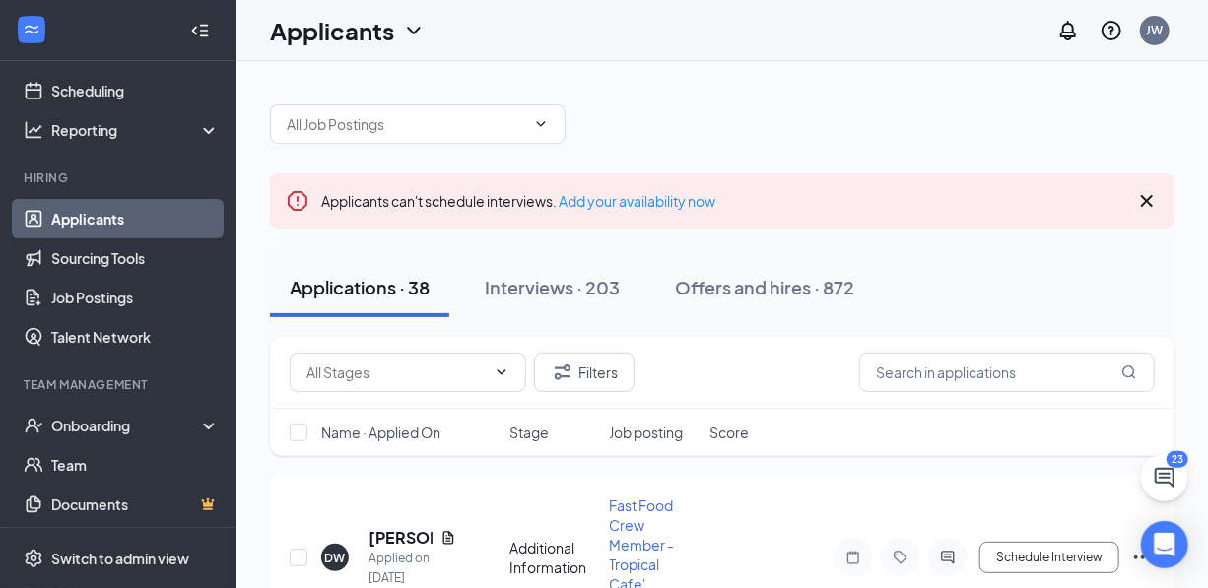
scroll to position [110, 0]
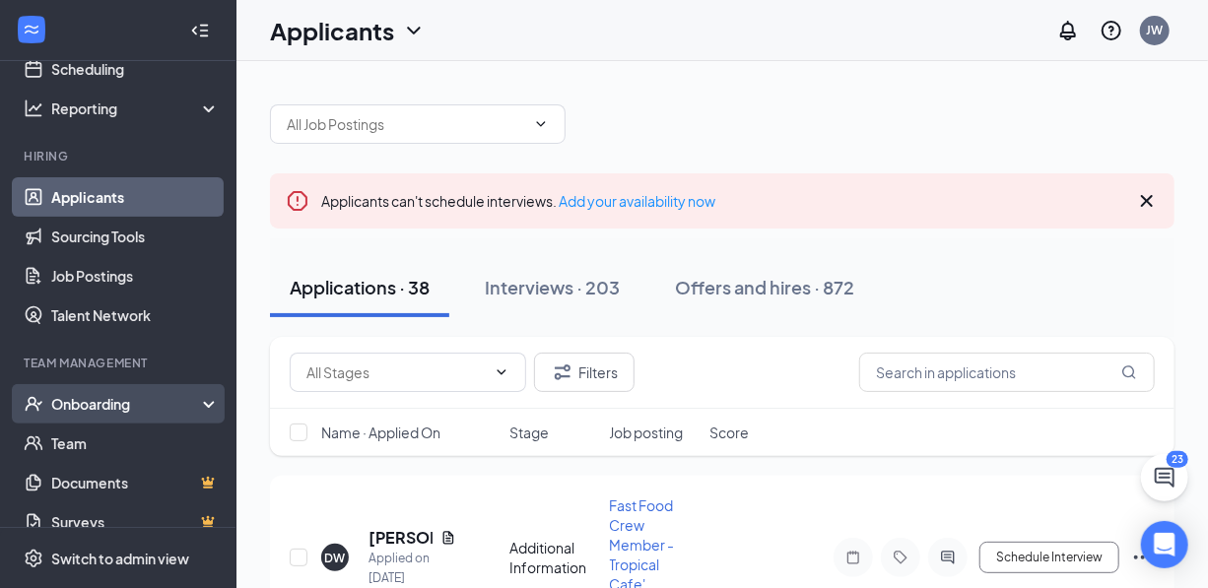
click at [191, 402] on div "Onboarding" at bounding box center [118, 403] width 236 height 39
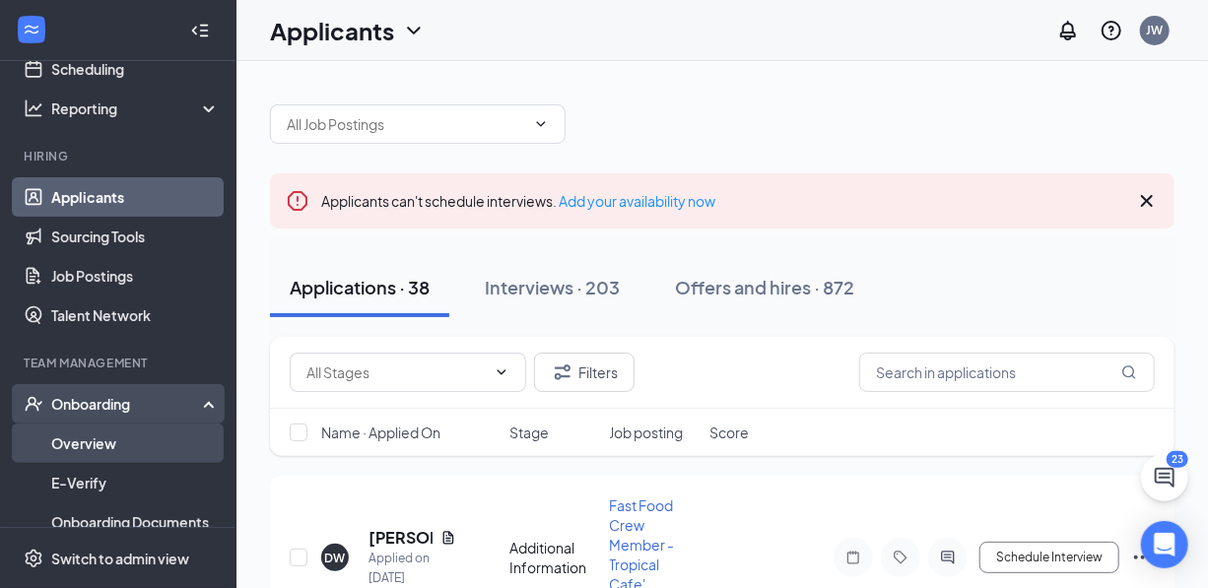
click at [103, 437] on link "Overview" at bounding box center [135, 443] width 168 height 39
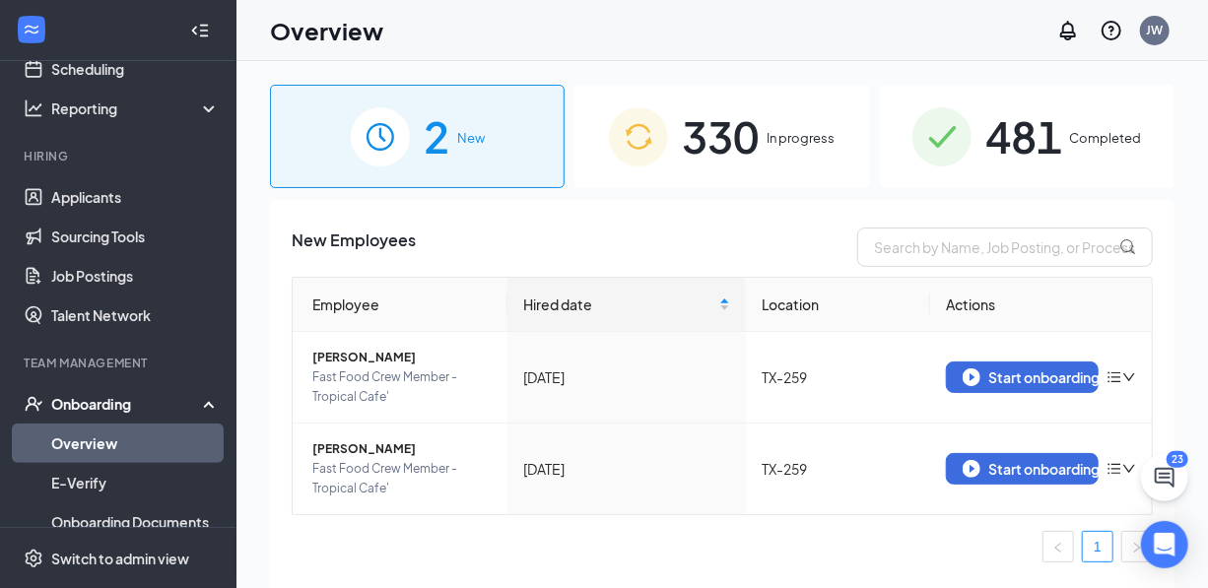
click at [752, 142] on span "330" at bounding box center [720, 136] width 77 height 68
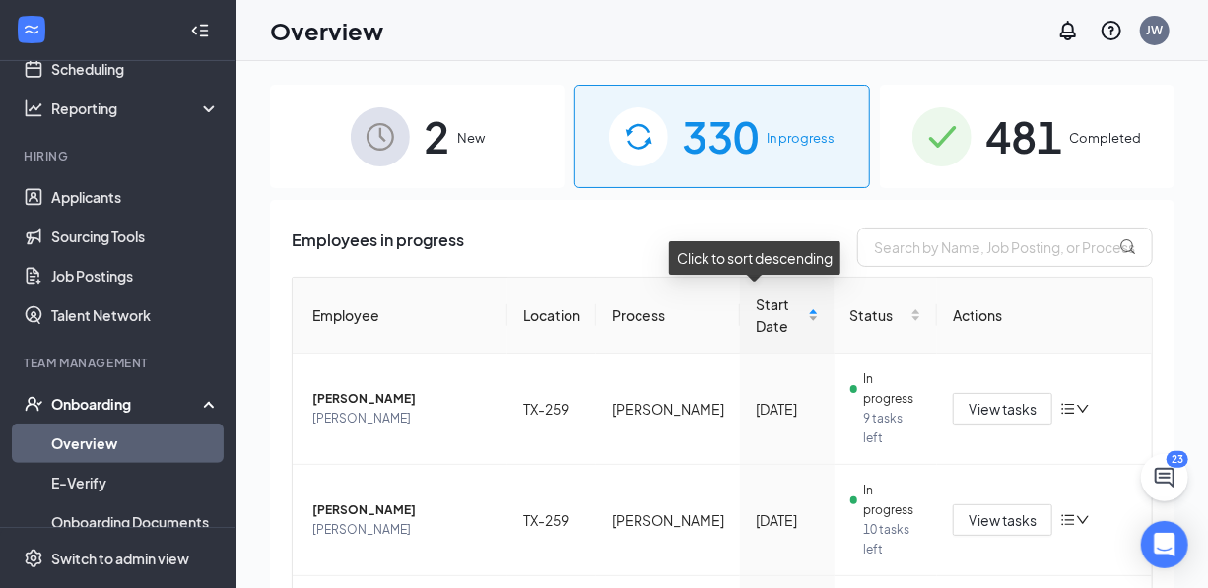
click at [790, 308] on div "Start Date" at bounding box center [787, 315] width 63 height 43
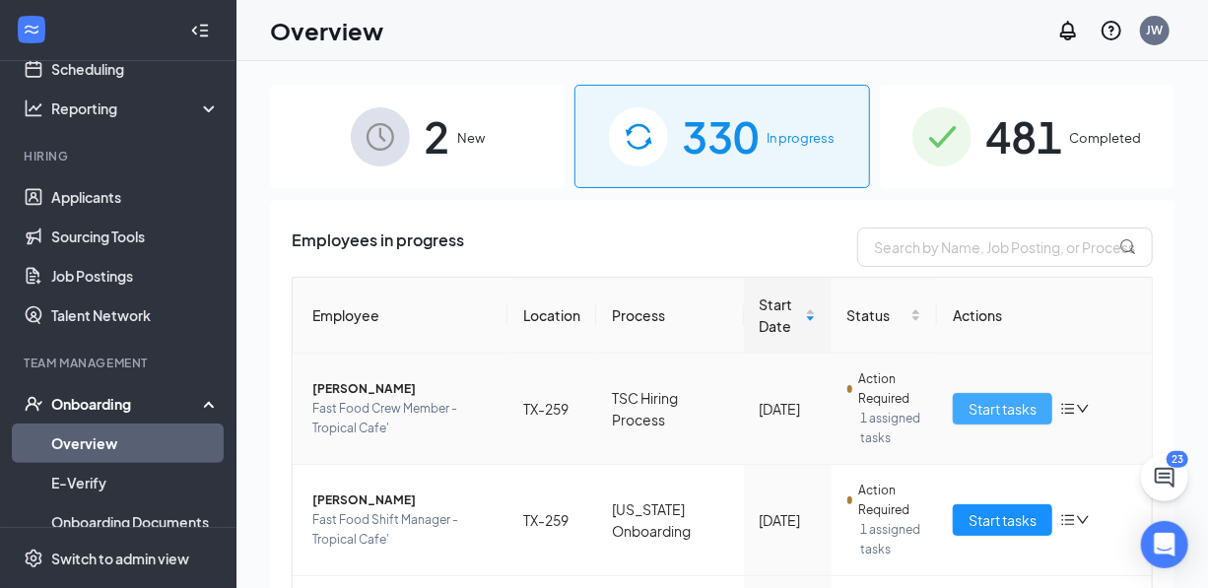
click at [976, 418] on span "Start tasks" at bounding box center [1002, 409] width 68 height 22
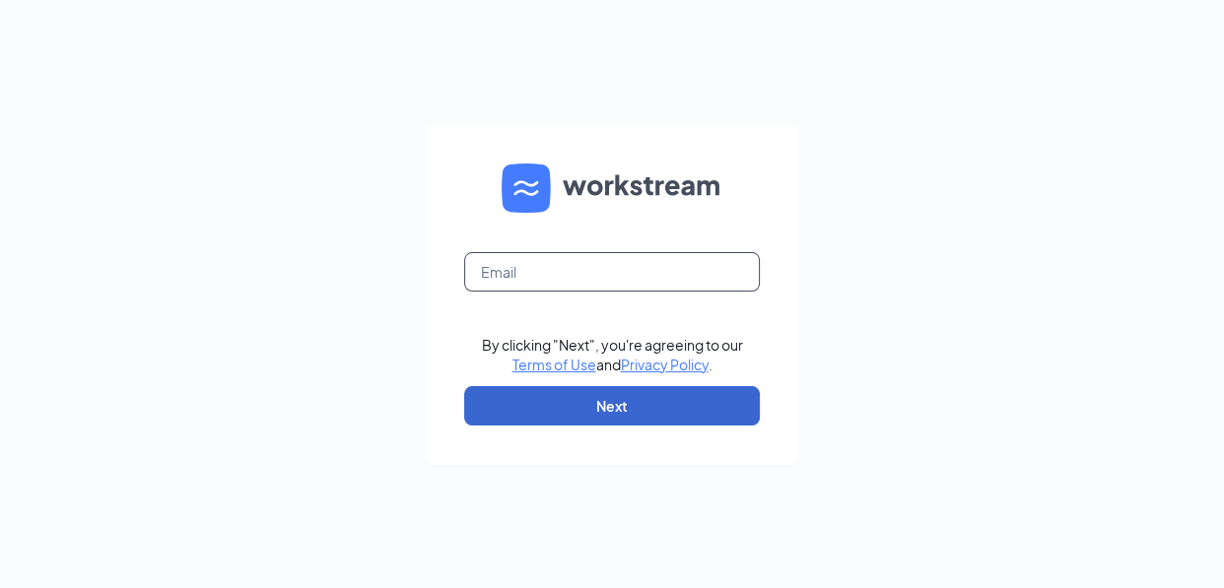
type input "julian92293@outlook.com"
click at [639, 409] on button "Next" at bounding box center [612, 405] width 296 height 39
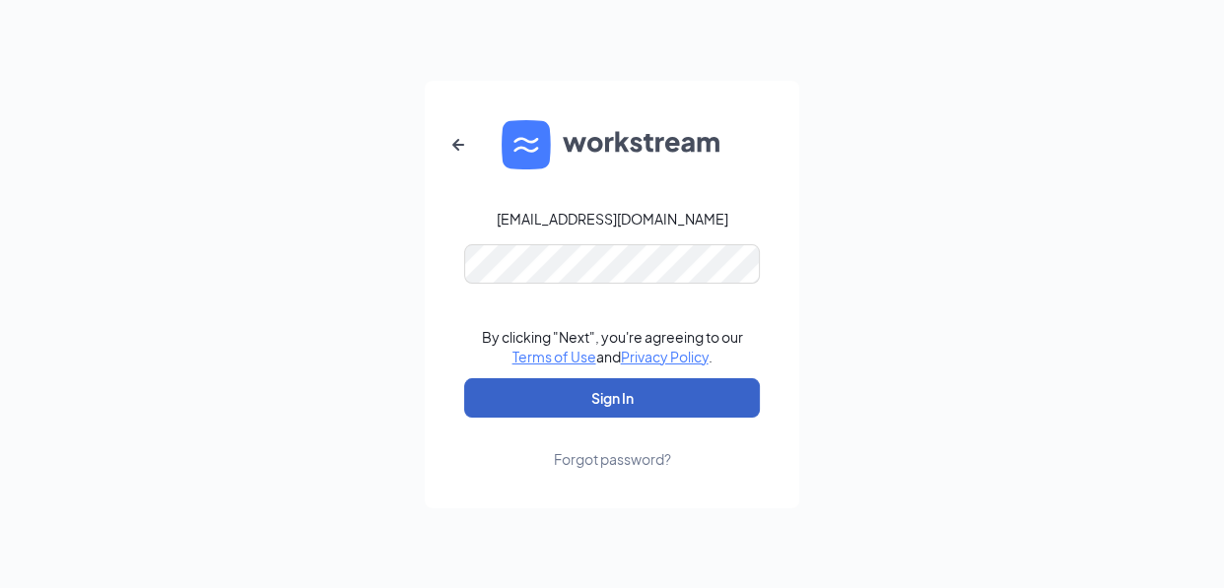
click at [629, 399] on button "Sign In" at bounding box center [612, 397] width 296 height 39
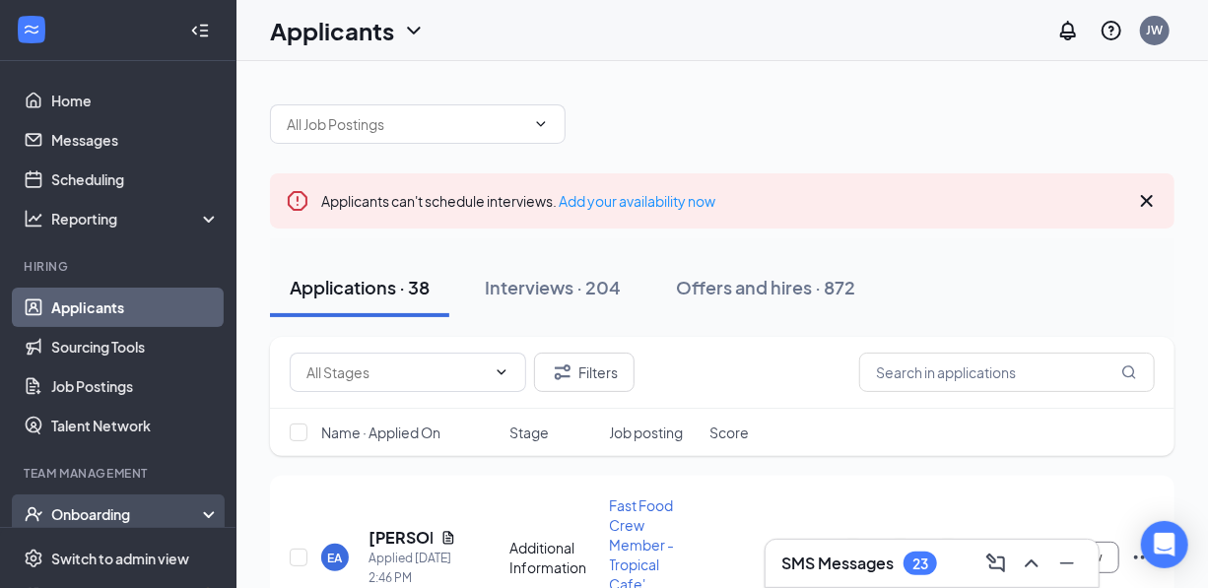
click at [195, 511] on div "Onboarding" at bounding box center [118, 514] width 236 height 39
click at [198, 507] on div "Onboarding" at bounding box center [118, 514] width 236 height 39
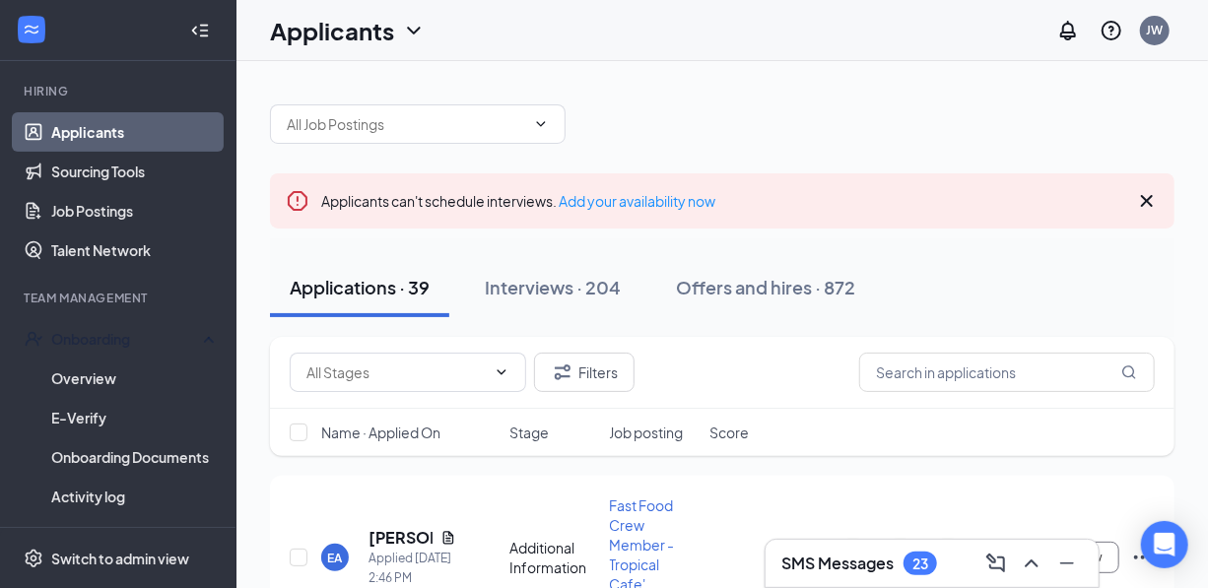
scroll to position [173, 0]
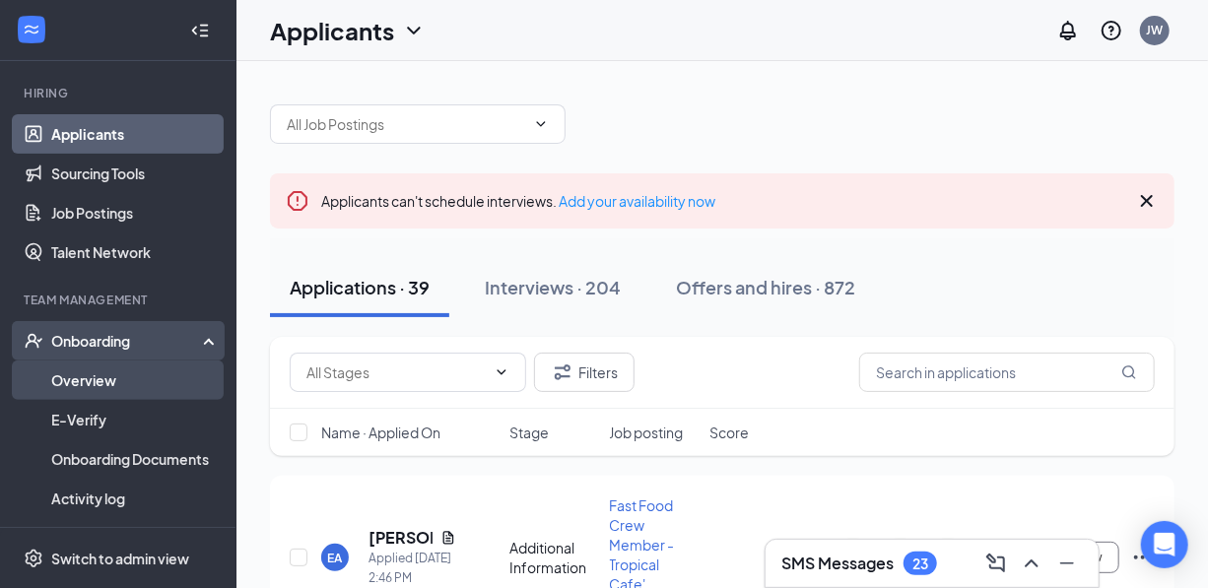
click at [109, 382] on link "Overview" at bounding box center [135, 380] width 168 height 39
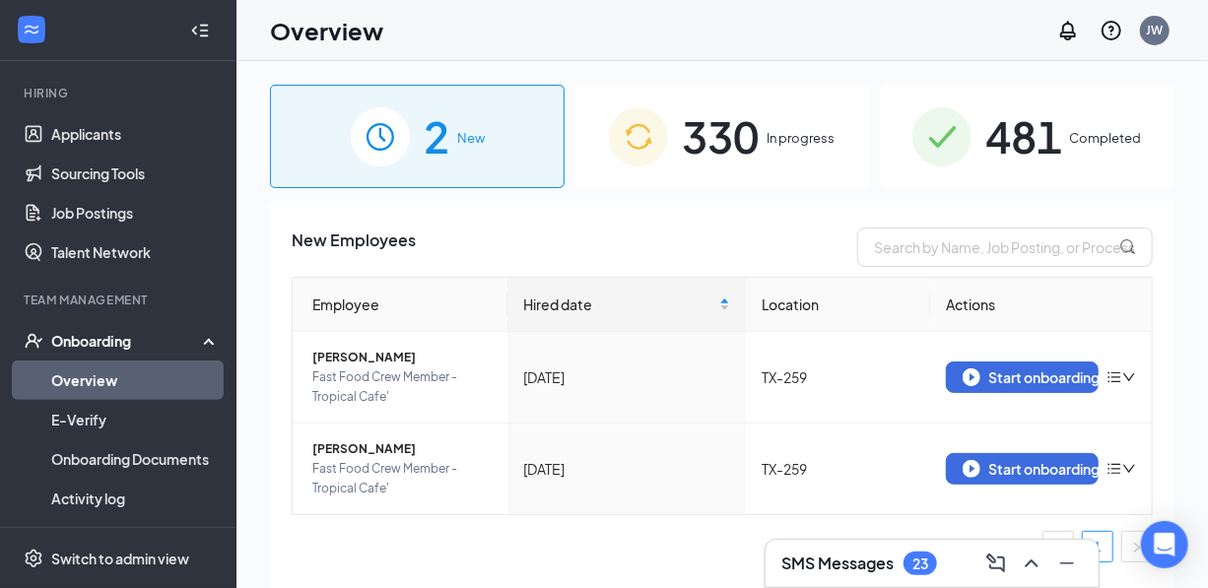
click at [731, 111] on span "330" at bounding box center [720, 136] width 77 height 68
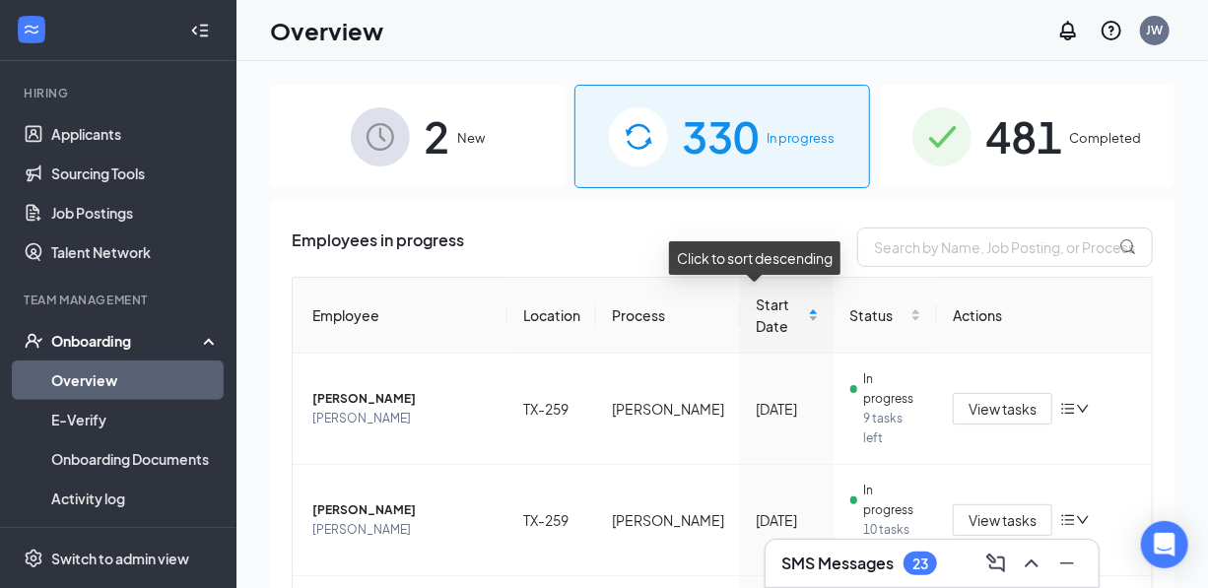
click at [793, 303] on div "Start Date" at bounding box center [787, 315] width 63 height 43
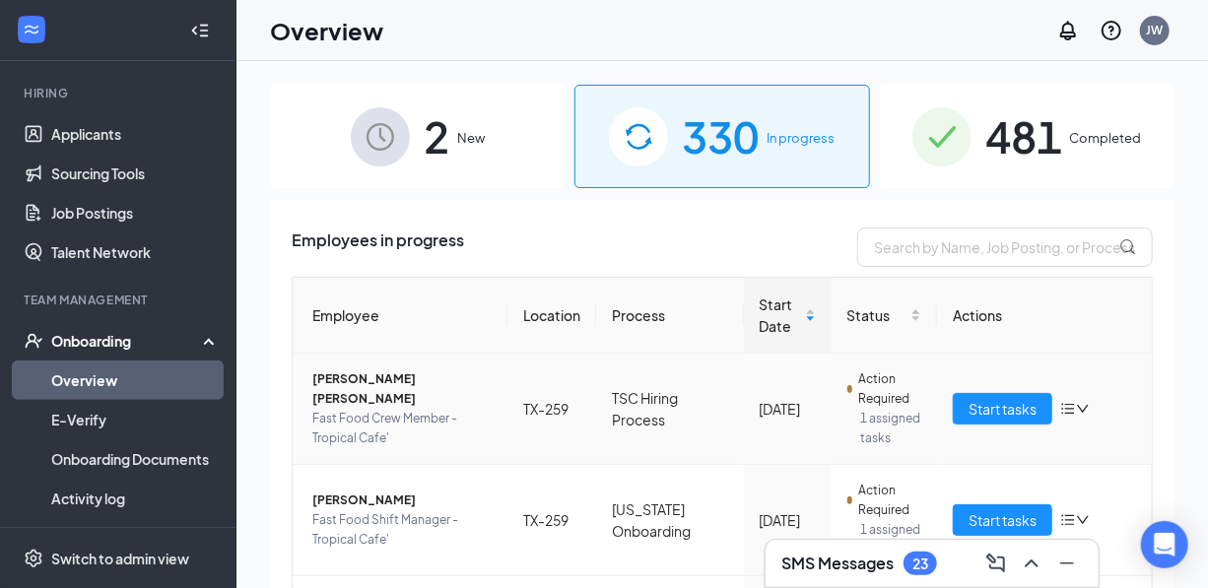
click at [365, 402] on span "[PERSON_NAME] [PERSON_NAME]" at bounding box center [401, 388] width 179 height 39
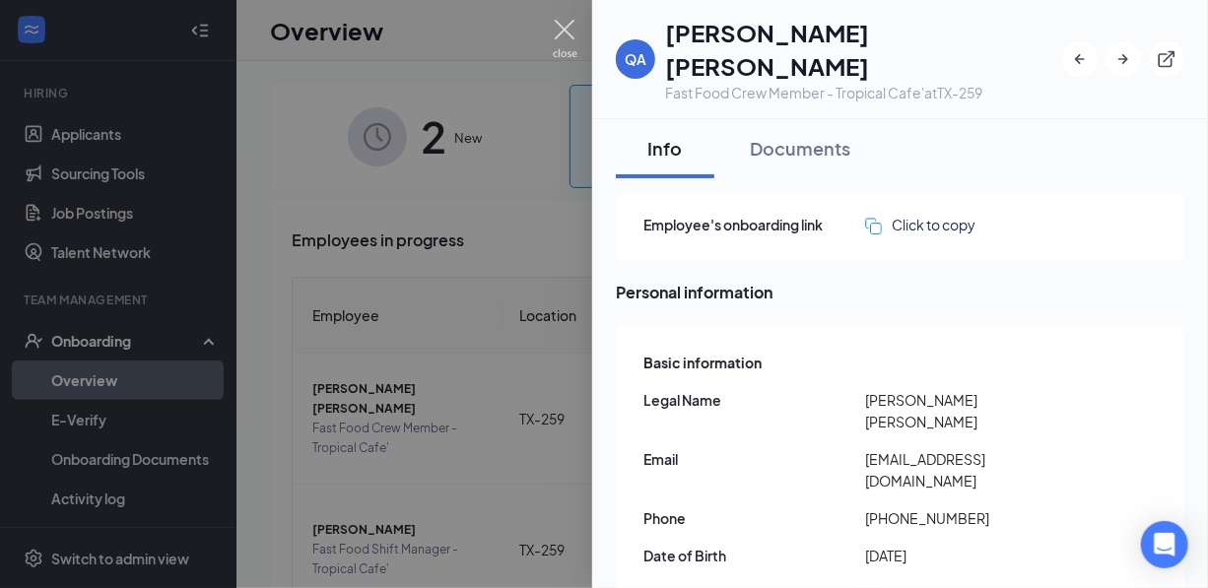
click at [555, 28] on img at bounding box center [565, 39] width 25 height 38
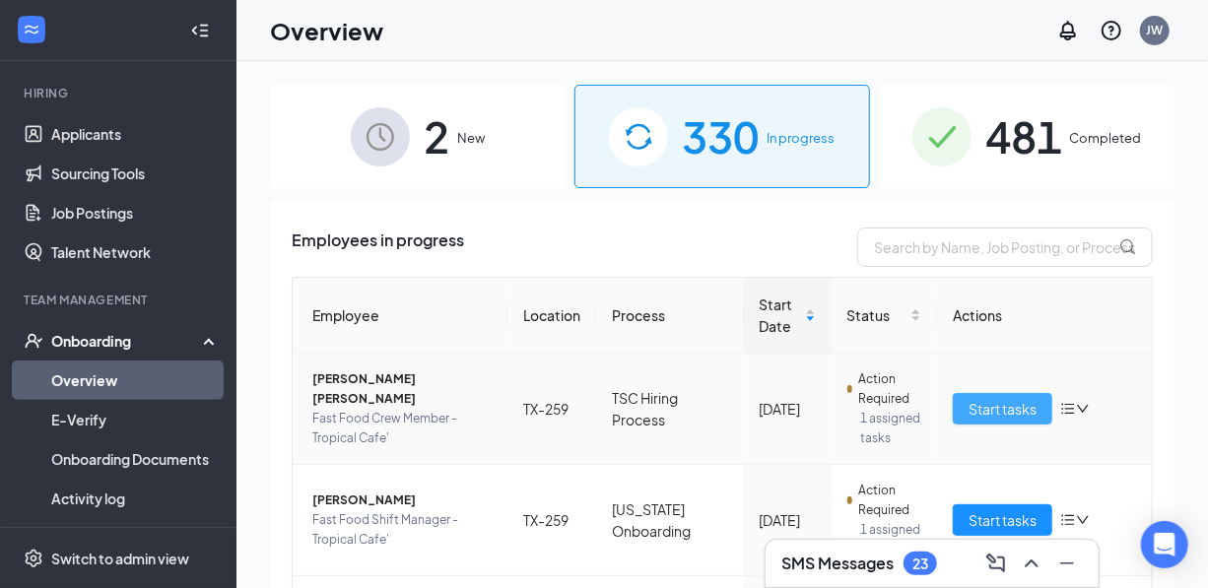
click at [968, 420] on span "Start tasks" at bounding box center [1002, 409] width 68 height 22
